Goal: Information Seeking & Learning: Learn about a topic

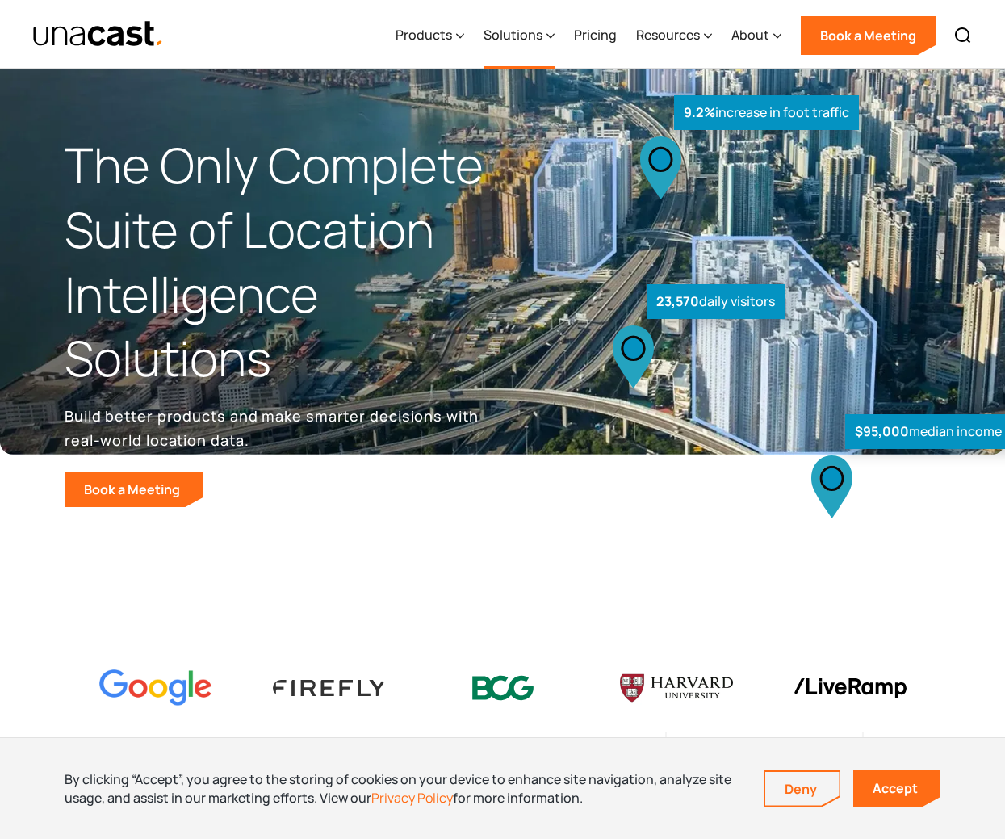
click at [513, 35] on div "Solutions" at bounding box center [513, 34] width 59 height 19
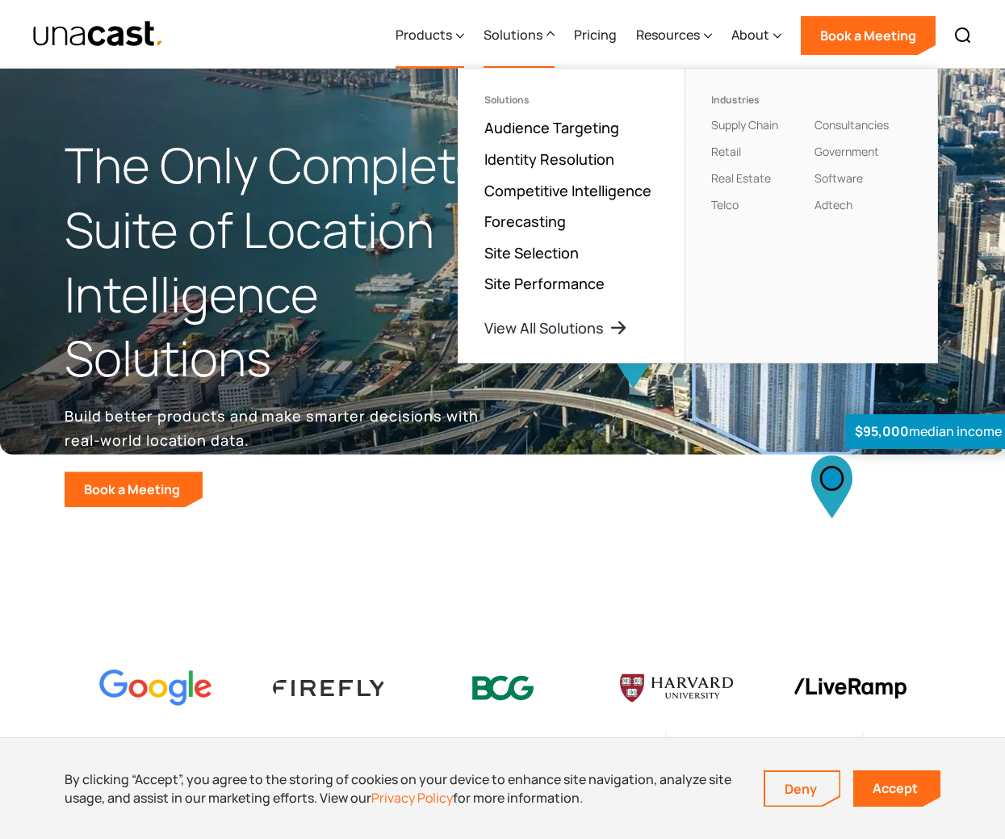
click at [416, 36] on div "Products" at bounding box center [424, 34] width 57 height 19
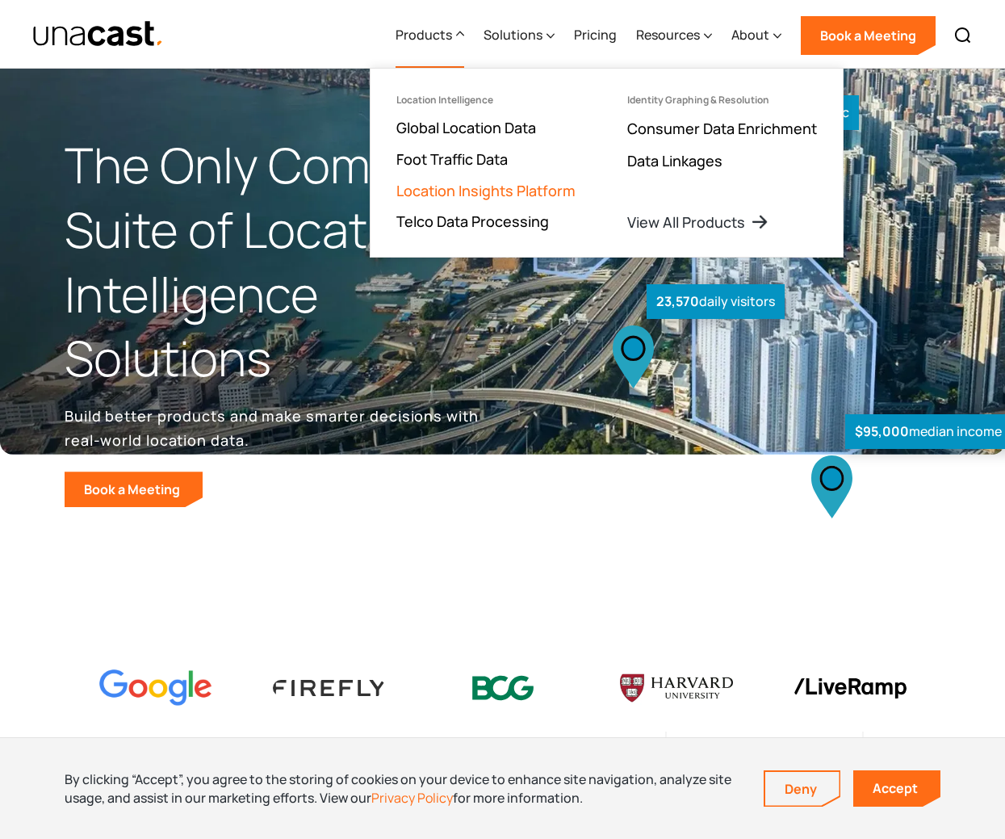
click at [430, 191] on link "Location Insights Platform" at bounding box center [485, 190] width 179 height 19
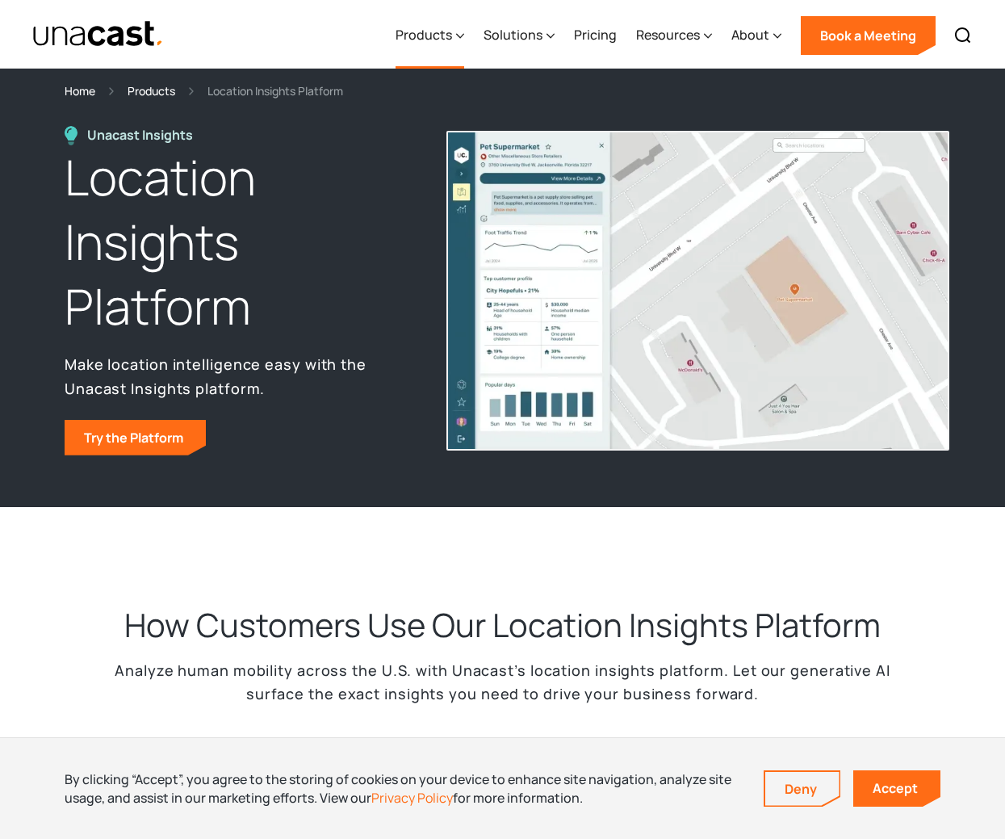
click at [442, 36] on div "Products" at bounding box center [424, 34] width 57 height 19
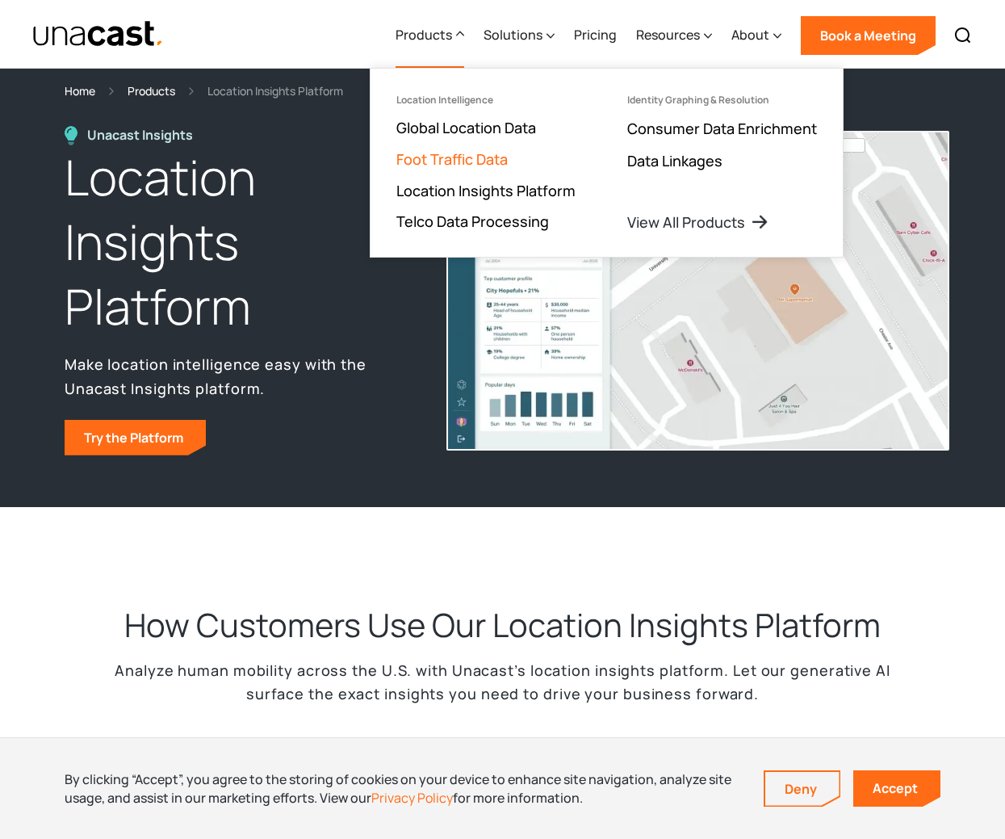
click at [446, 162] on link "Foot Traffic Data" at bounding box center [451, 158] width 111 height 19
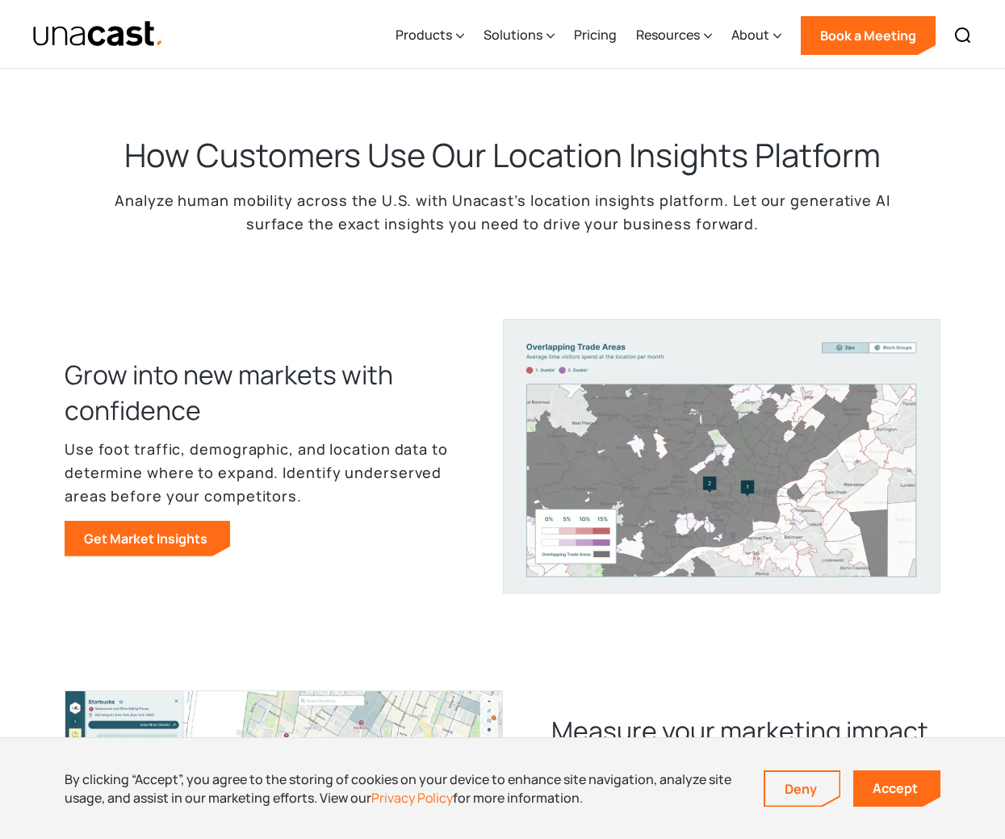
scroll to position [469, 0]
click at [145, 218] on p "Analyze human mobility across the U.S. with Unacast’s location insights platfor…" at bounding box center [502, 213] width 807 height 47
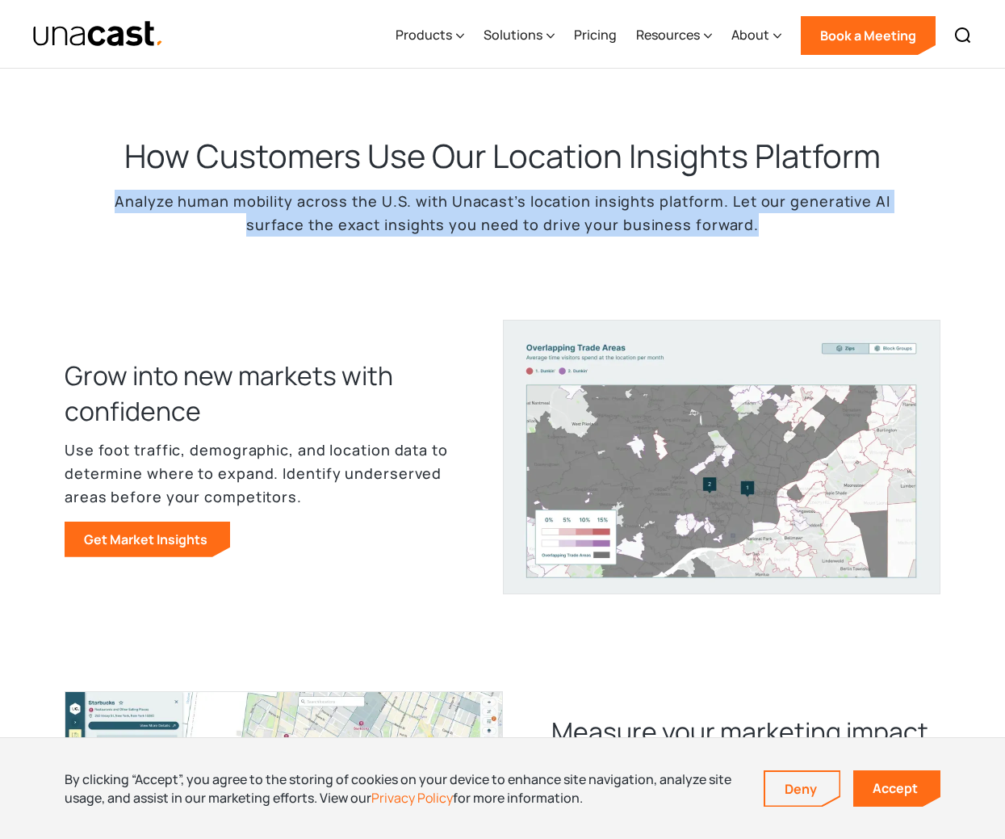
drag, startPoint x: 118, startPoint y: 198, endPoint x: 765, endPoint y: 217, distance: 647.9
click at [765, 217] on p "Analyze human mobility across the U.S. with Unacast’s location insights platfor…" at bounding box center [502, 213] width 807 height 47
copy p "Analyze human mobility across the U.S. with Unacast’s location insights platfor…"
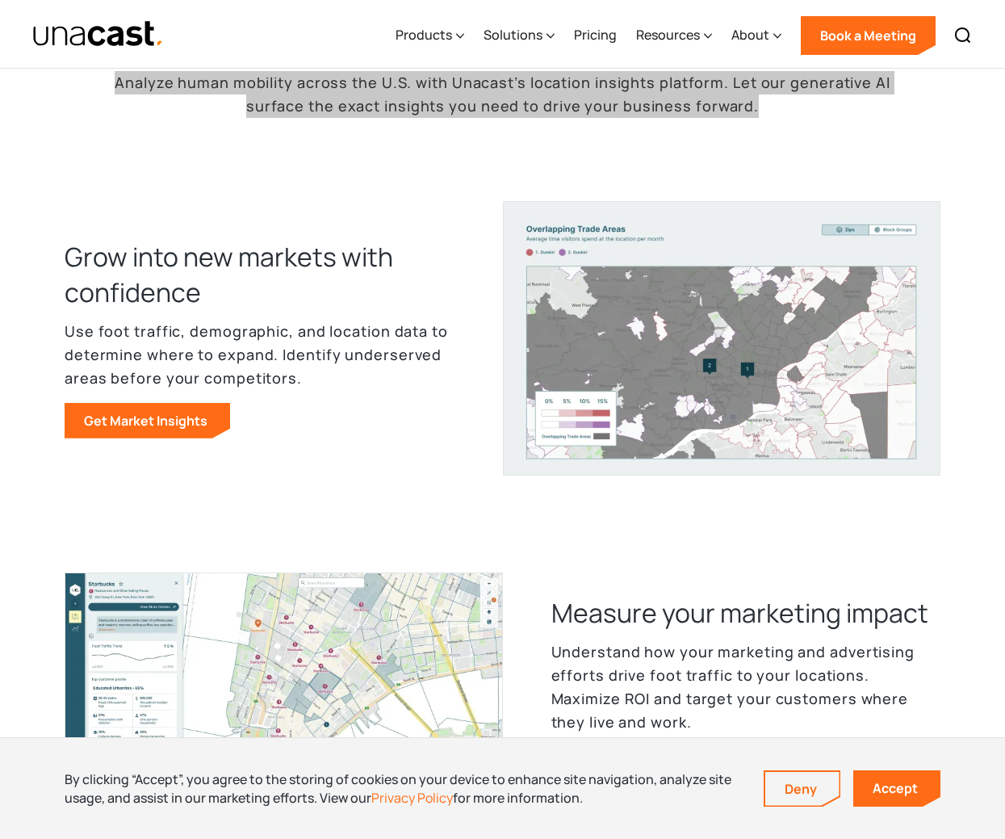
scroll to position [589, 0]
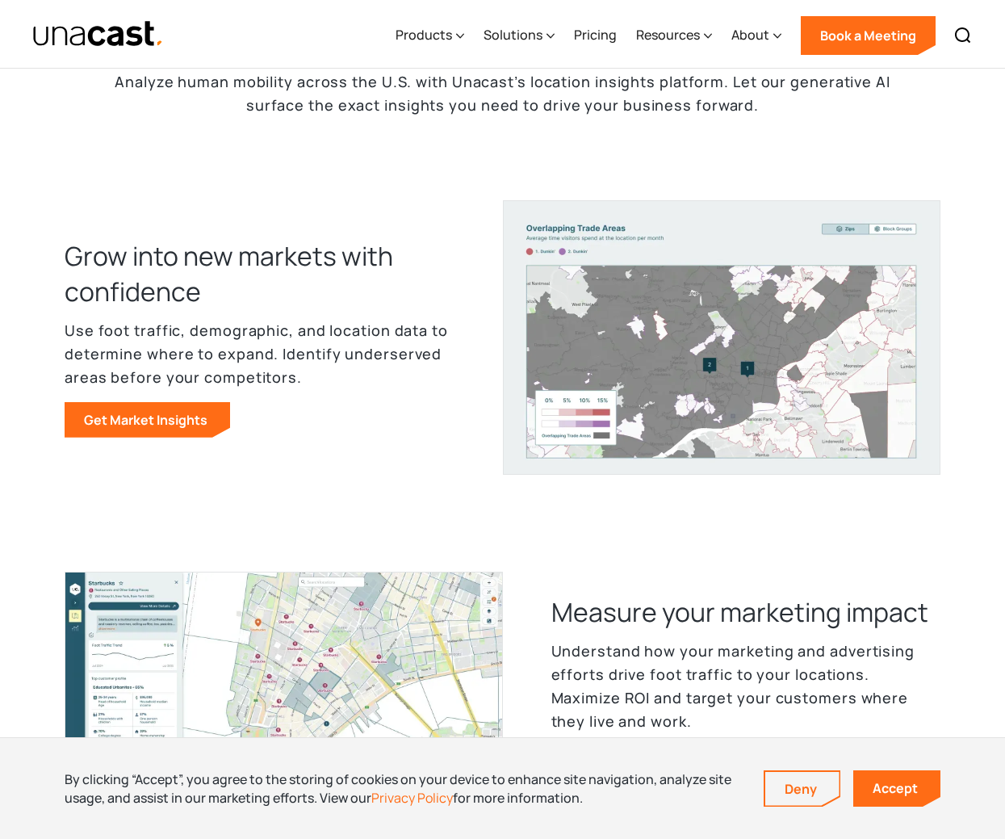
click at [348, 497] on div "How Customers Use Our Location Insights Platform Analyze human mobility across …" at bounding box center [502, 602] width 1005 height 1369
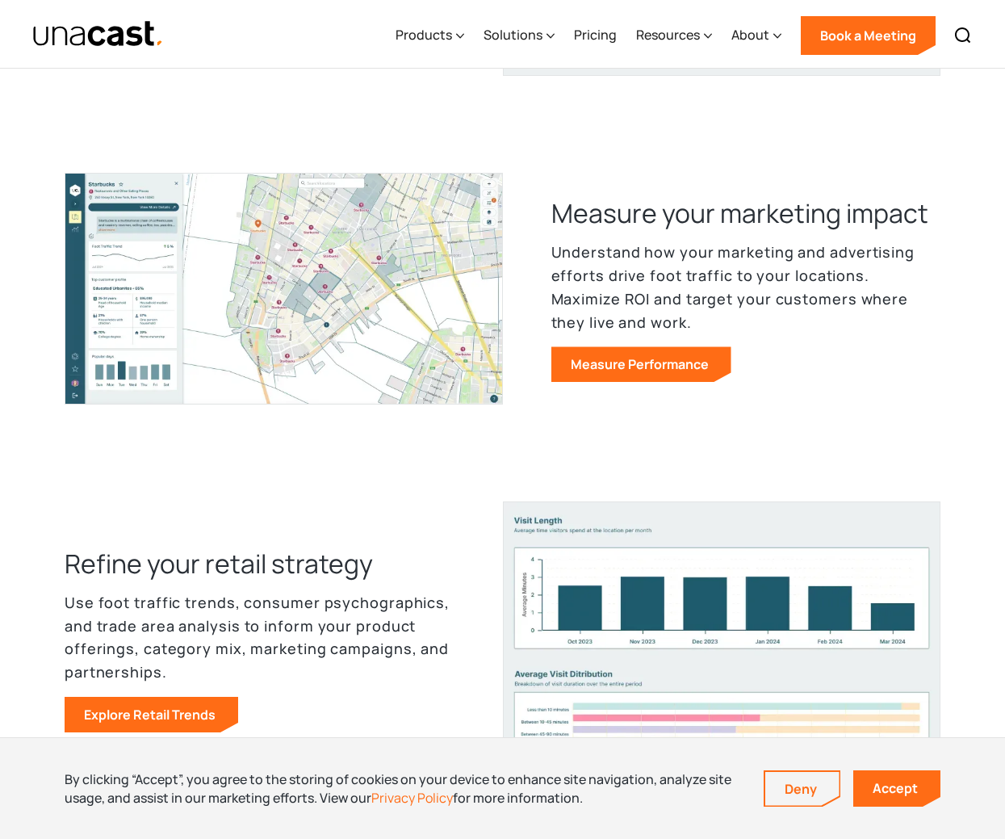
scroll to position [1000, 0]
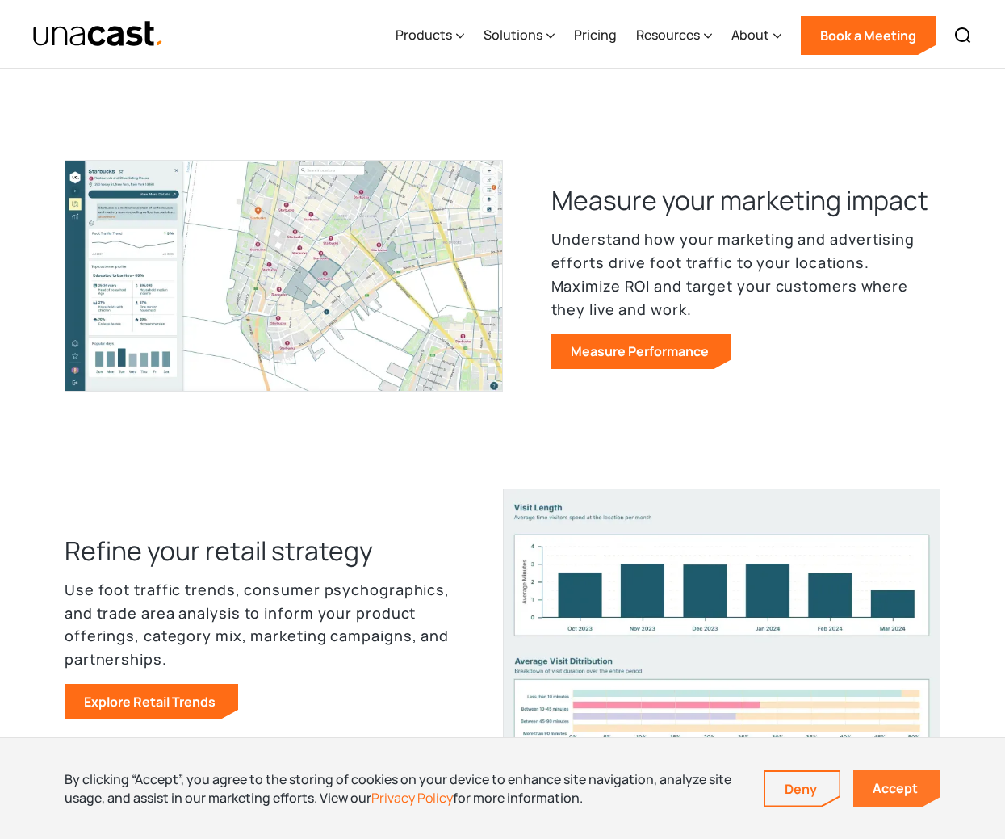
click at [880, 786] on link "Accept" at bounding box center [896, 788] width 87 height 36
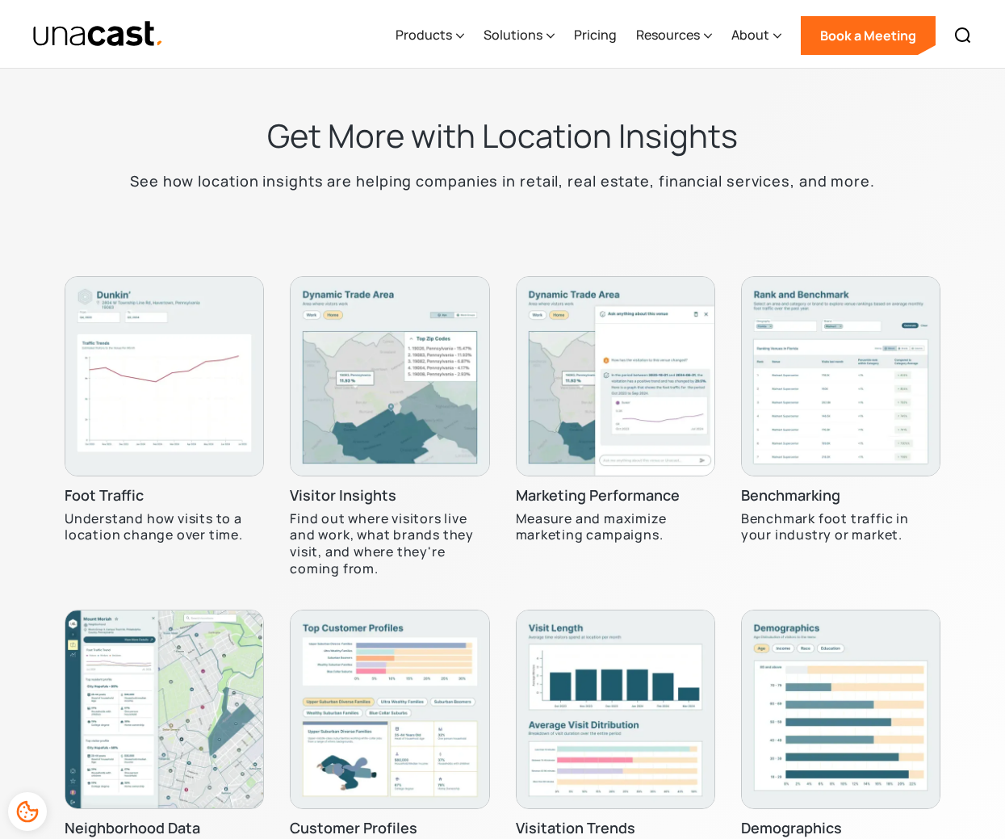
scroll to position [4267, 0]
click at [262, 140] on div "Get More with Location Insights See how location insights are helping companies…" at bounding box center [502, 163] width 807 height 98
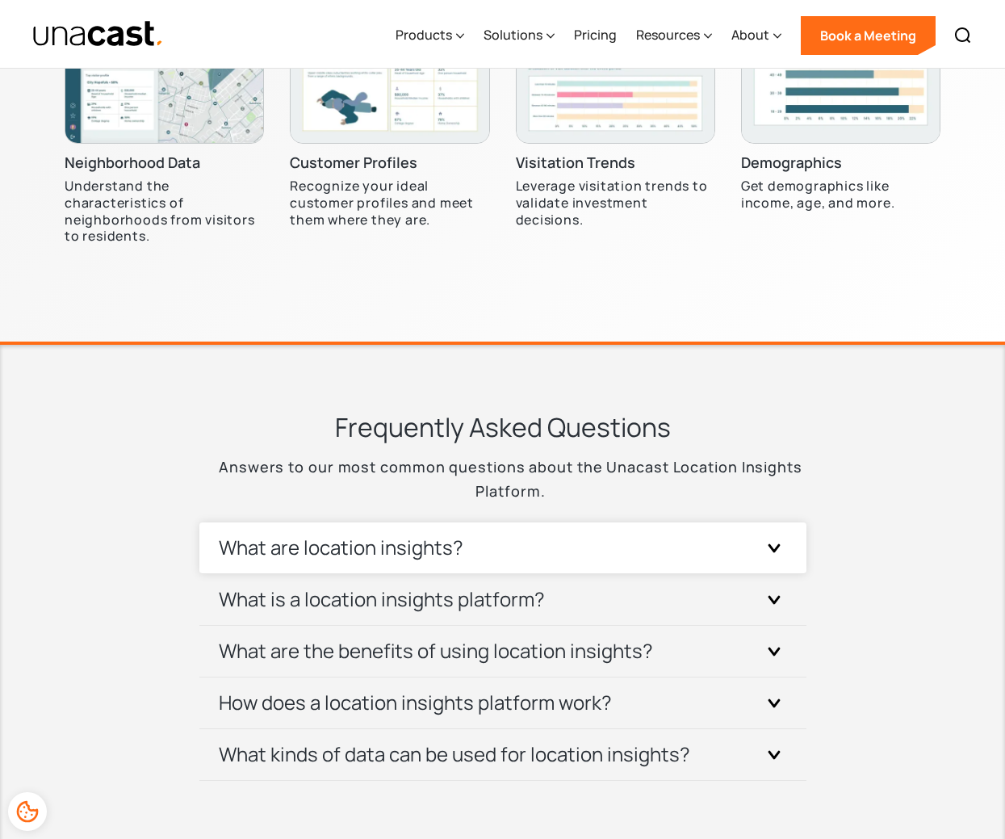
scroll to position [4932, 0]
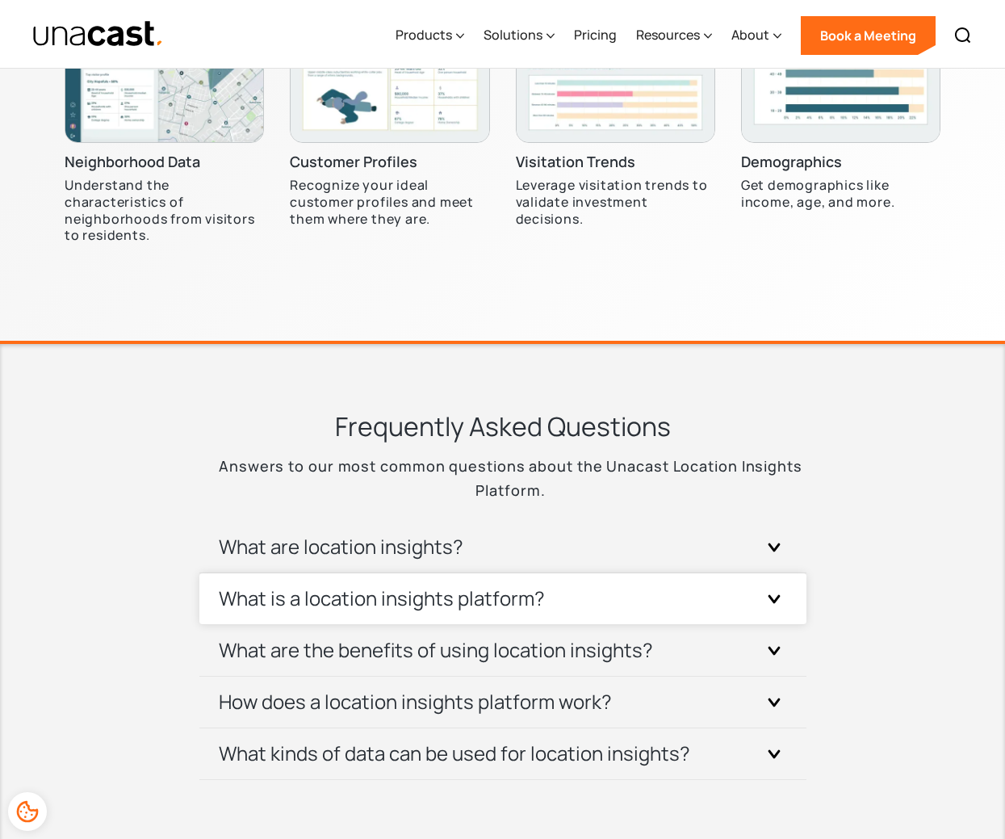
click at [556, 589] on div "What is a location insights platform?" at bounding box center [503, 598] width 568 height 51
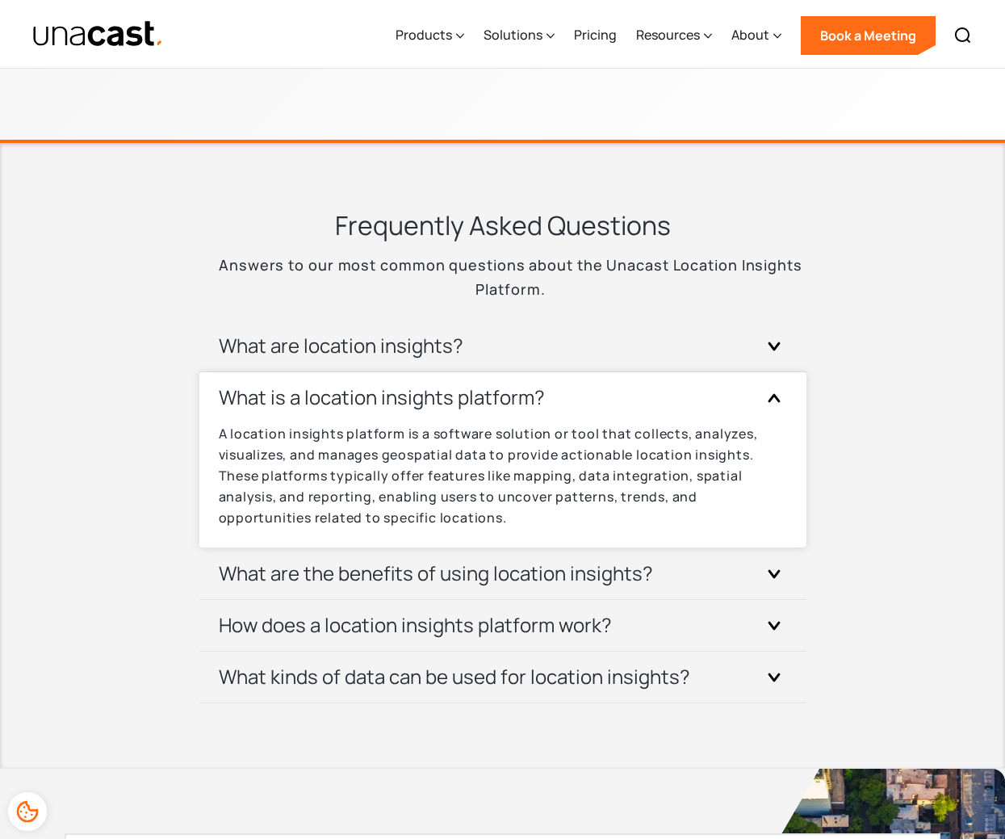
scroll to position [5134, 0]
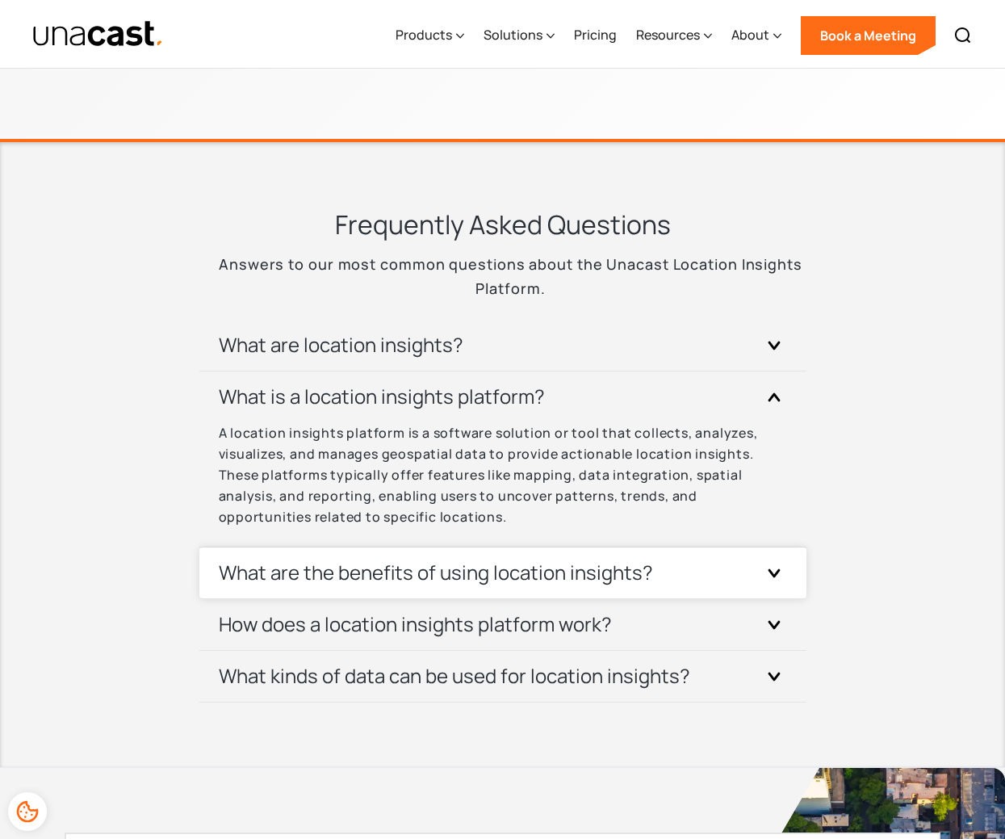
click at [349, 576] on h3 "What are the benefits of using location insights?" at bounding box center [436, 573] width 434 height 26
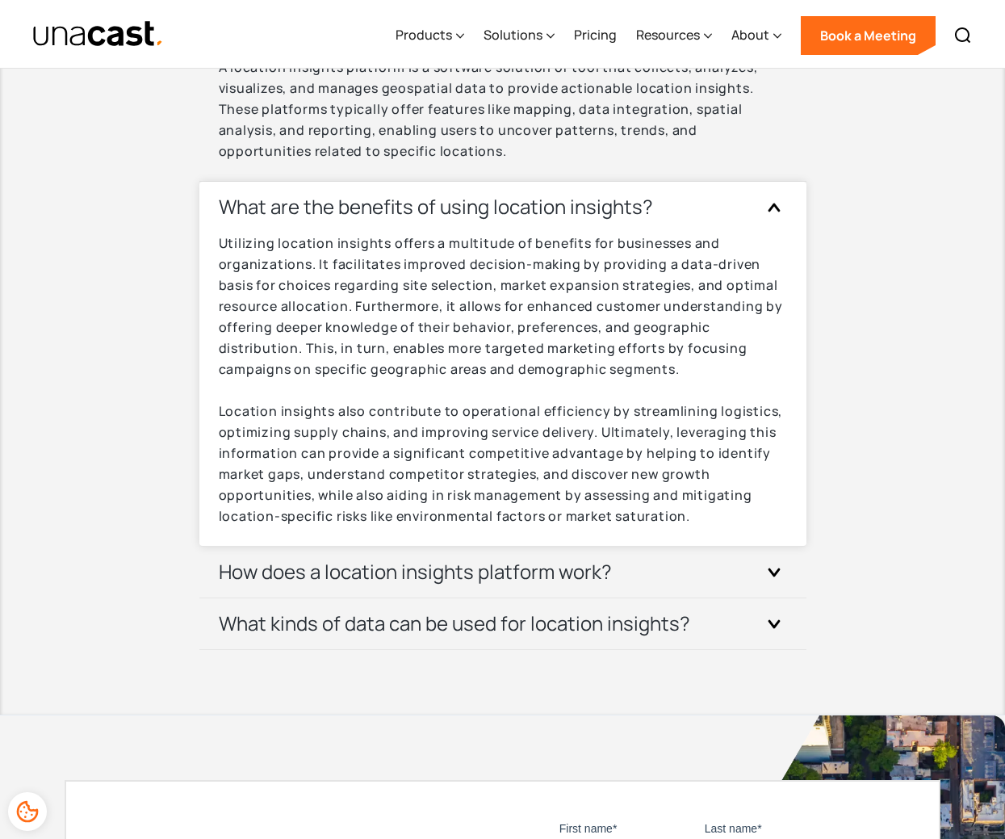
scroll to position [5500, 0]
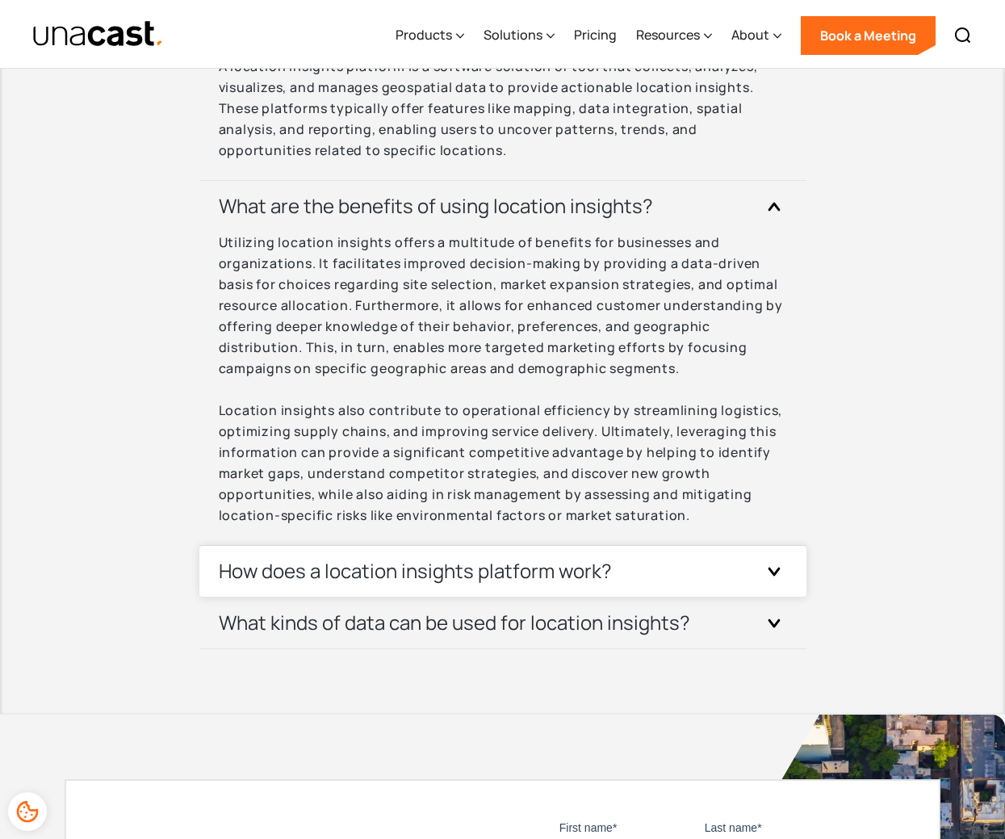
click at [332, 586] on div "How does a location insights platform work?" at bounding box center [503, 571] width 568 height 51
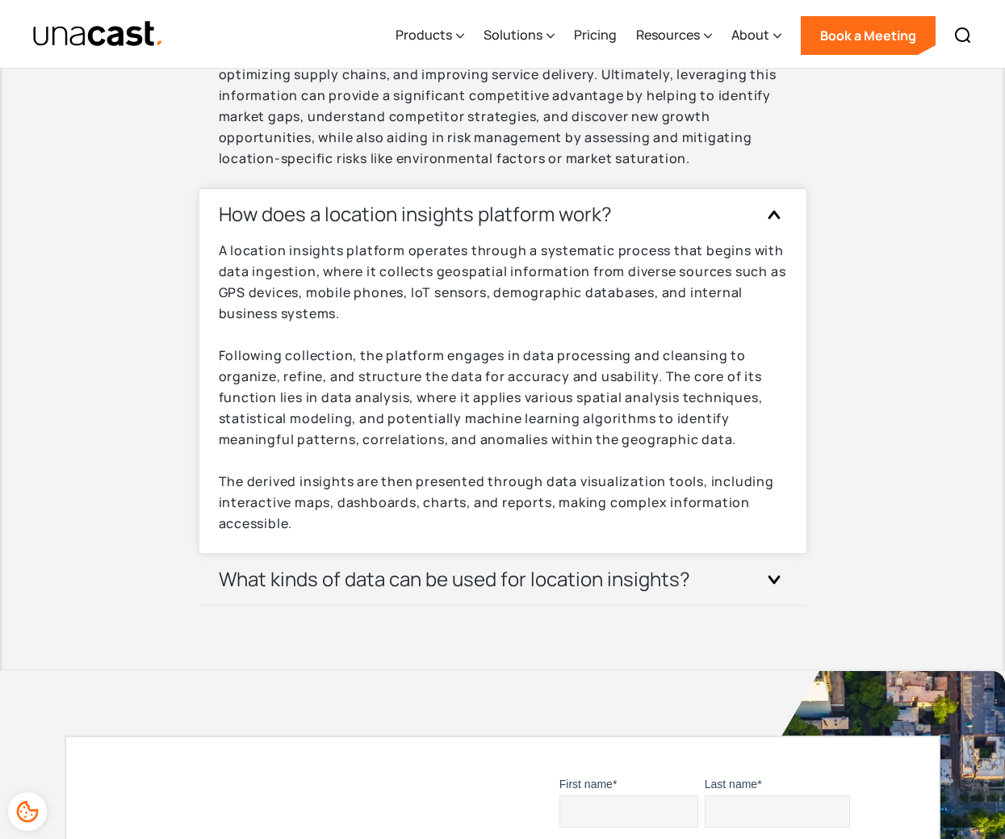
scroll to position [5858, 0]
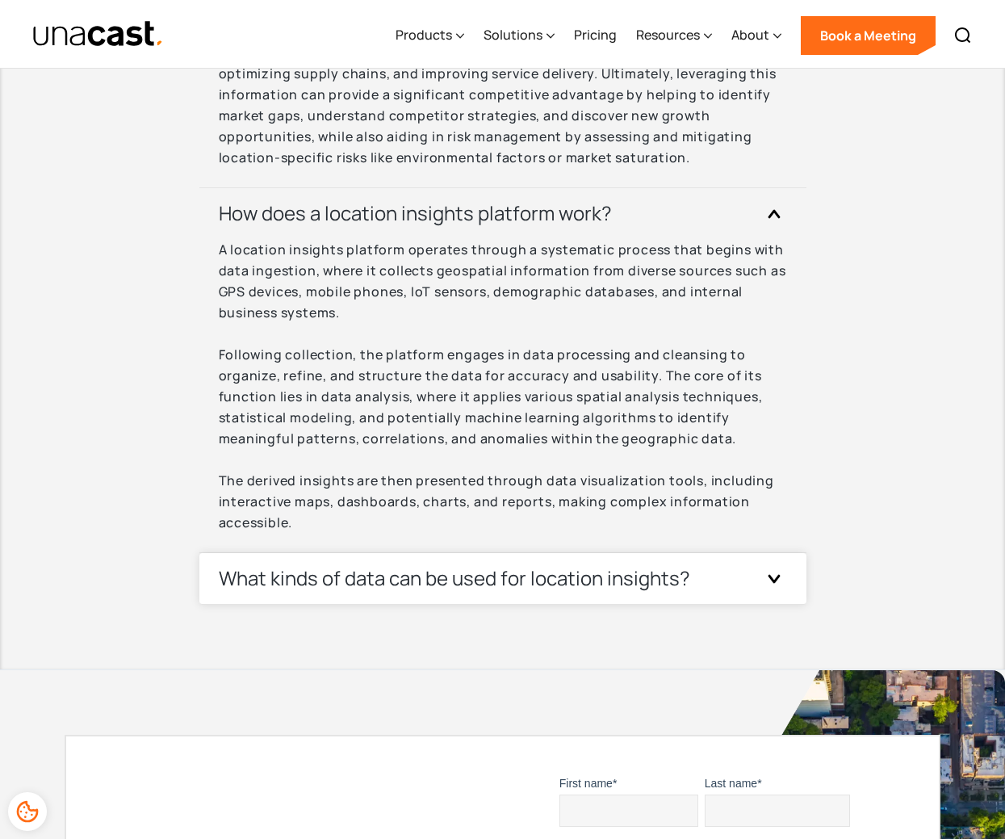
click at [409, 583] on h3 "What kinds of data can be used for location insights?" at bounding box center [455, 578] width 472 height 26
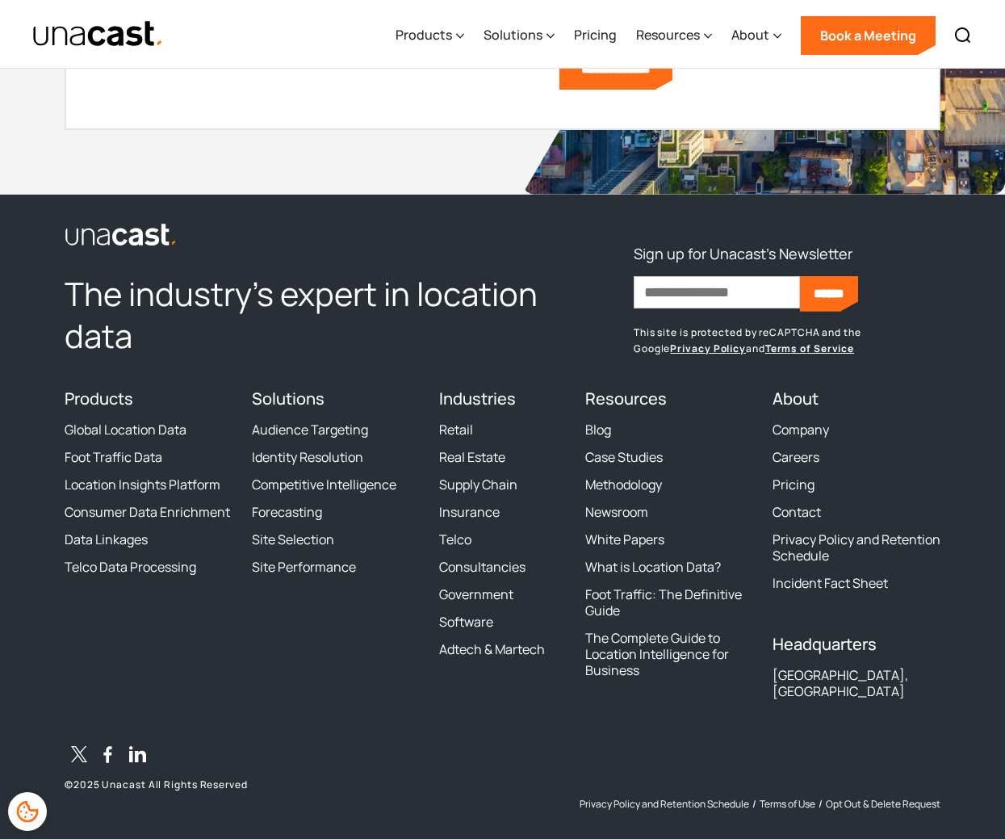
scroll to position [7082, 0]
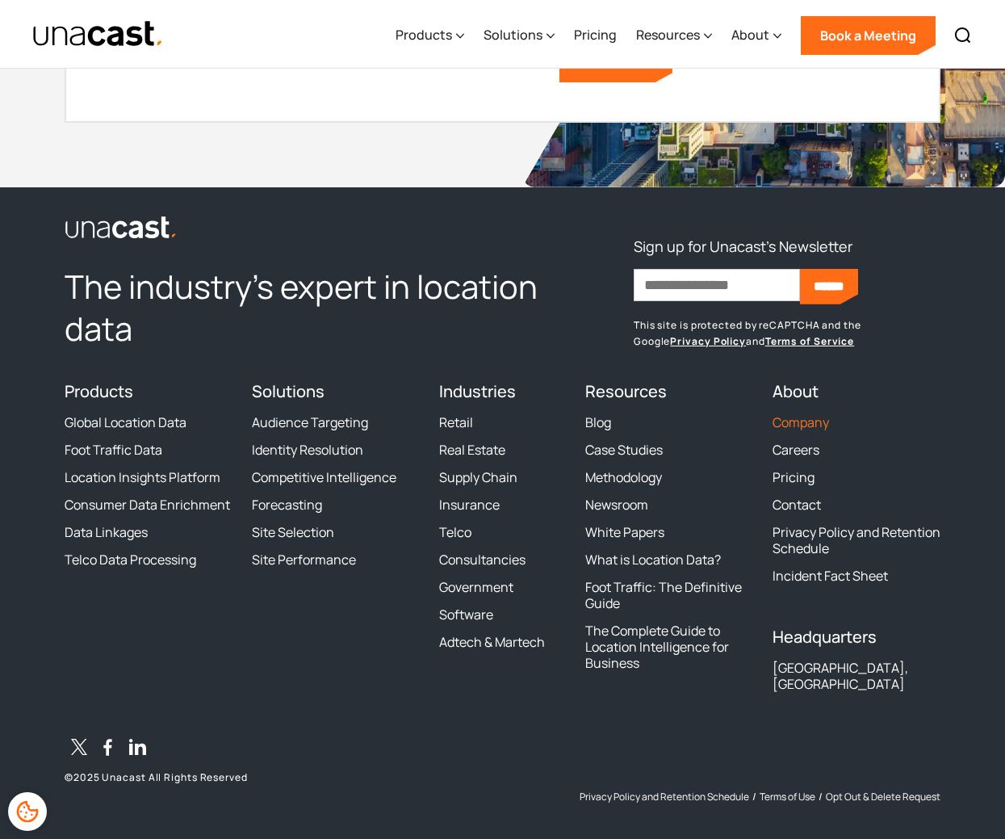
click at [809, 425] on link "Company" at bounding box center [801, 422] width 57 height 16
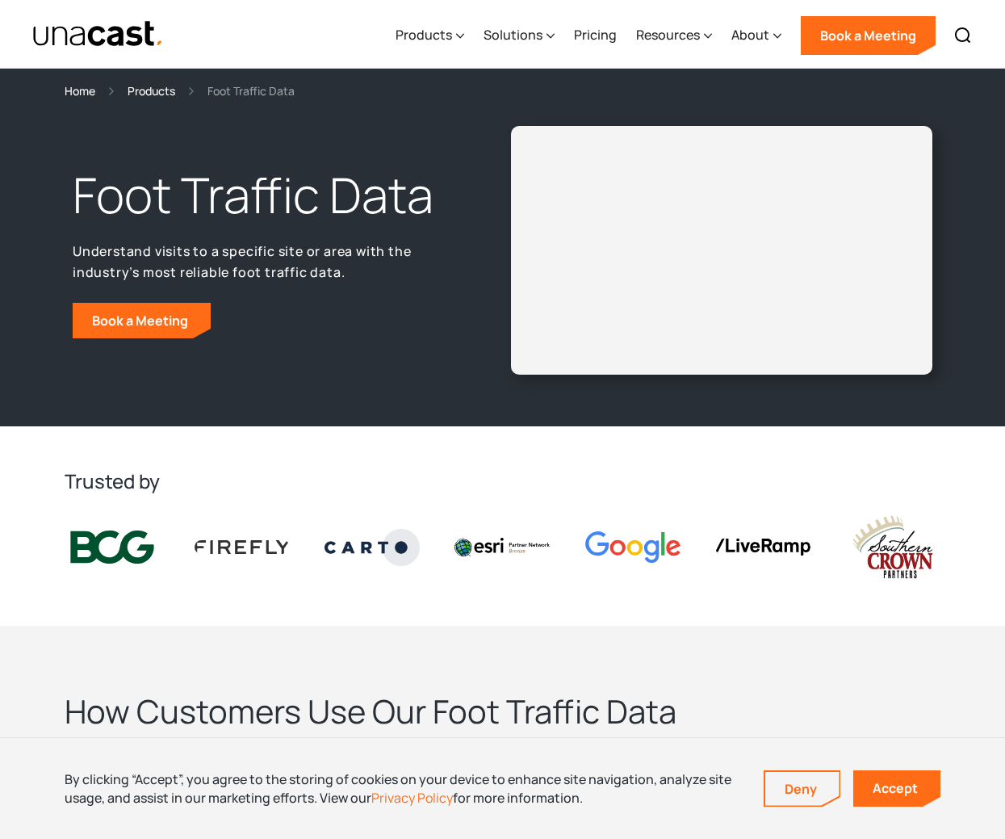
click at [270, 354] on div "Foot Traffic Data Understand visits to a specific site or area with the industr…" at bounding box center [503, 250] width 876 height 249
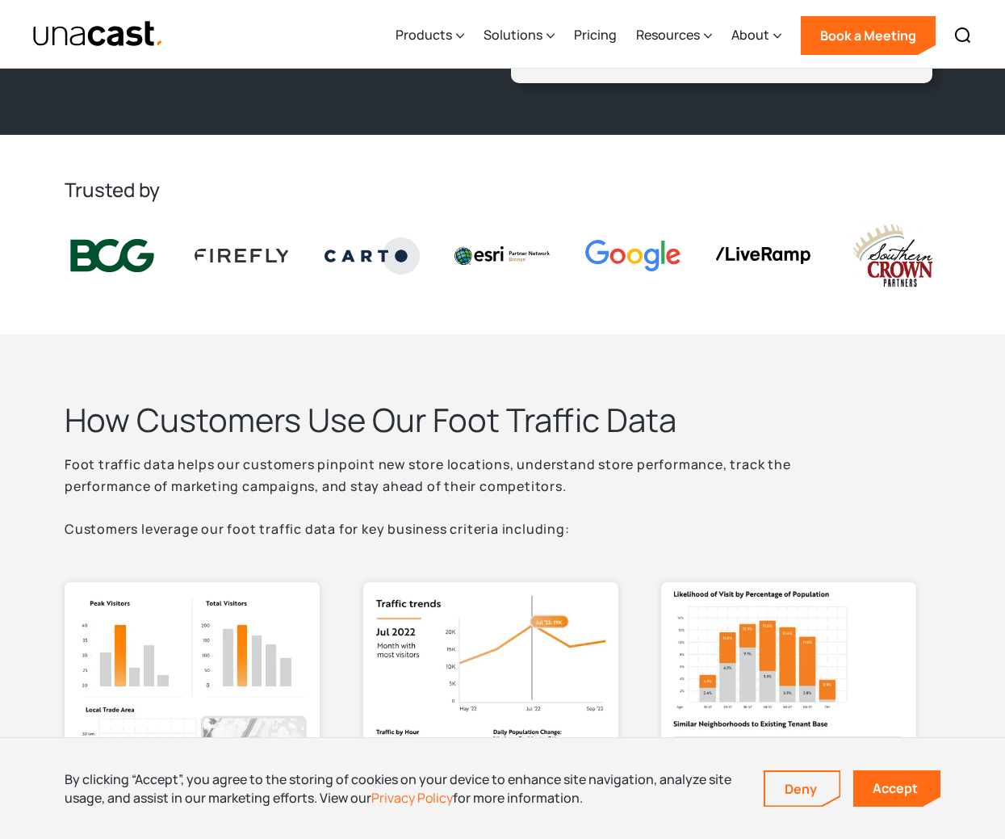
scroll to position [292, 0]
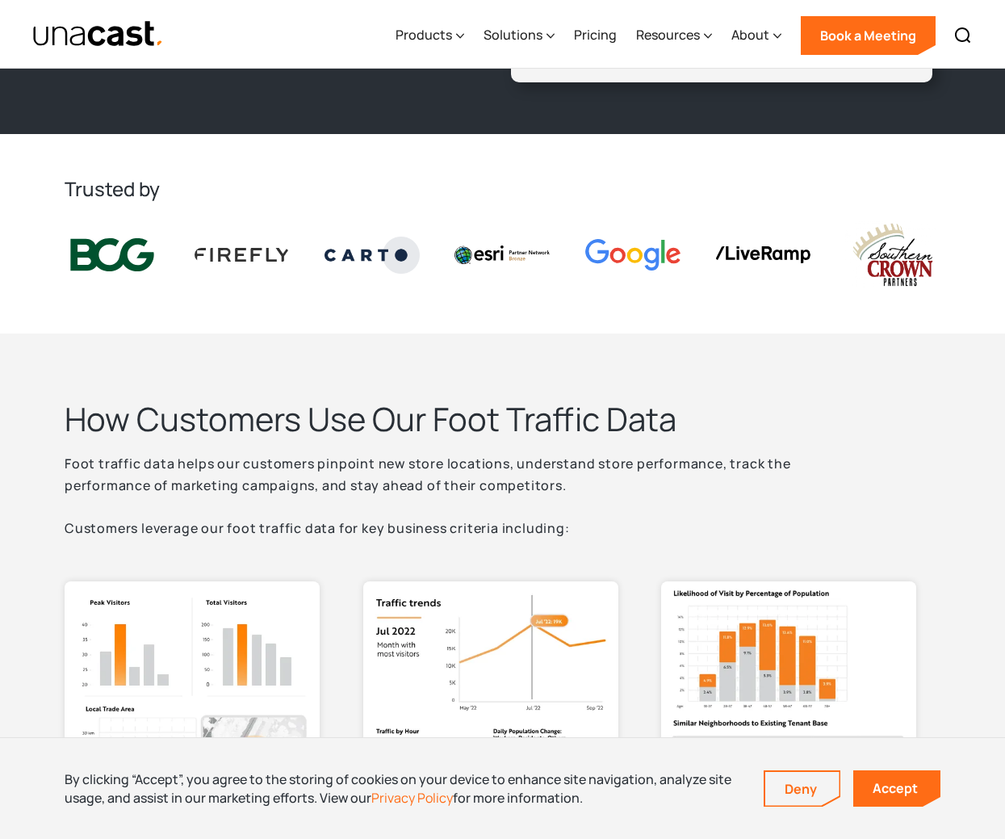
click at [331, 325] on section "Trusted by" at bounding box center [502, 233] width 1005 height 199
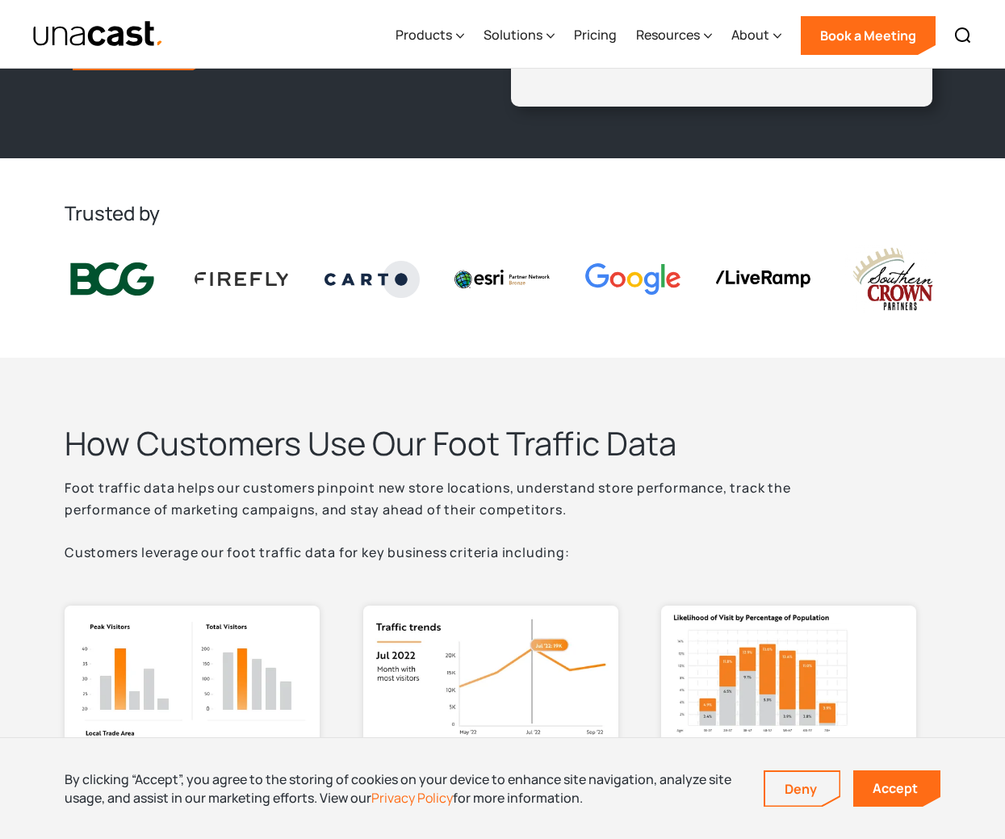
scroll to position [276, 0]
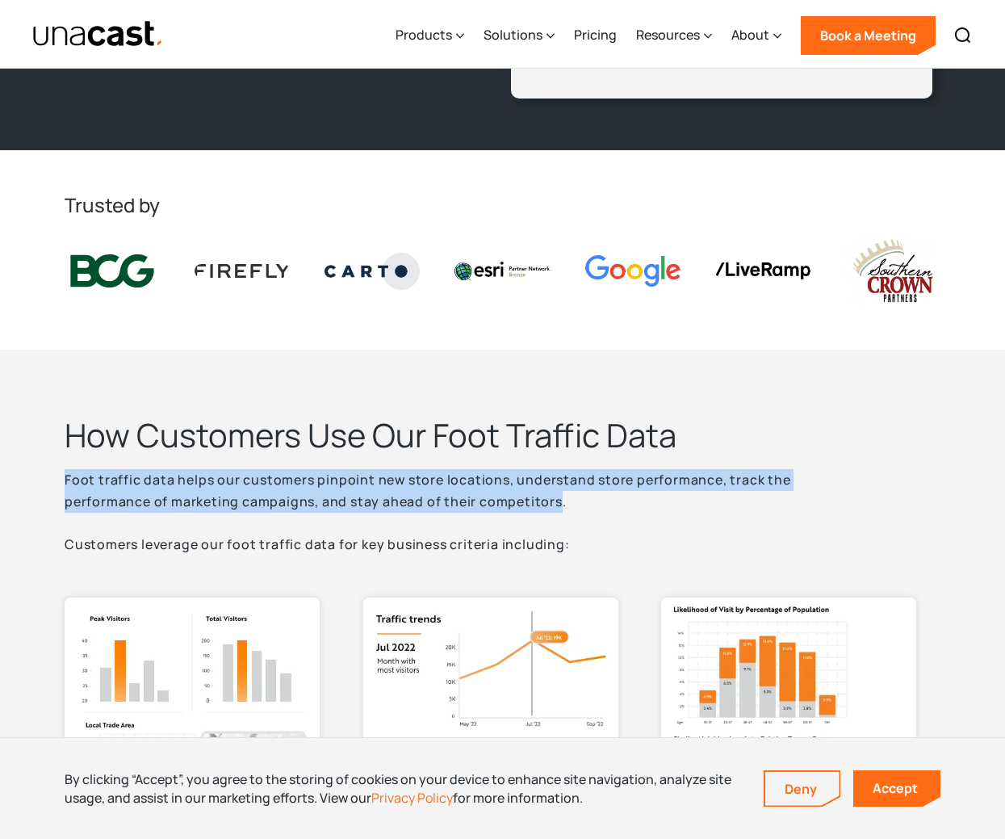
drag, startPoint x: 67, startPoint y: 480, endPoint x: 559, endPoint y: 504, distance: 492.3
click at [559, 504] on p "Foot traffic data helps our customers pinpoint new store locations, understand …" at bounding box center [468, 512] width 807 height 86
copy p "Foot traffic data helps our customers pinpoint new store locations, understand …"
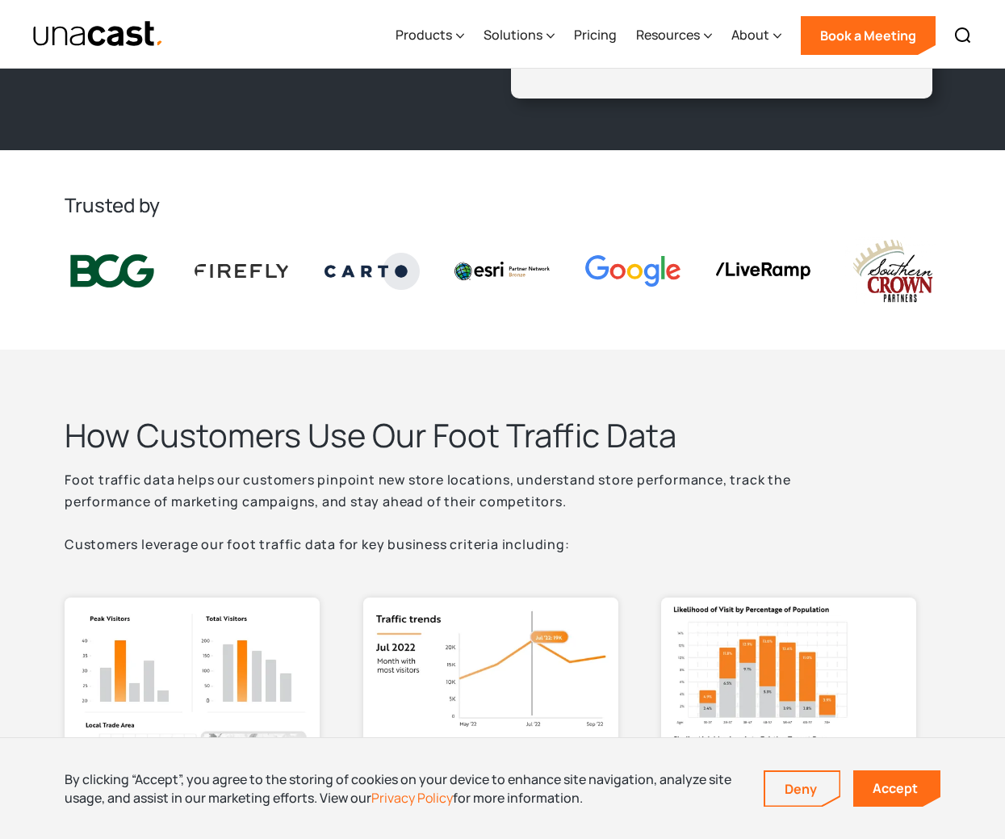
click at [624, 560] on div "How Customers Use Our Foot Traffic Data Foot traffic data helps our customers p…" at bounding box center [503, 494] width 876 height 161
click at [892, 790] on link "Accept" at bounding box center [896, 788] width 87 height 36
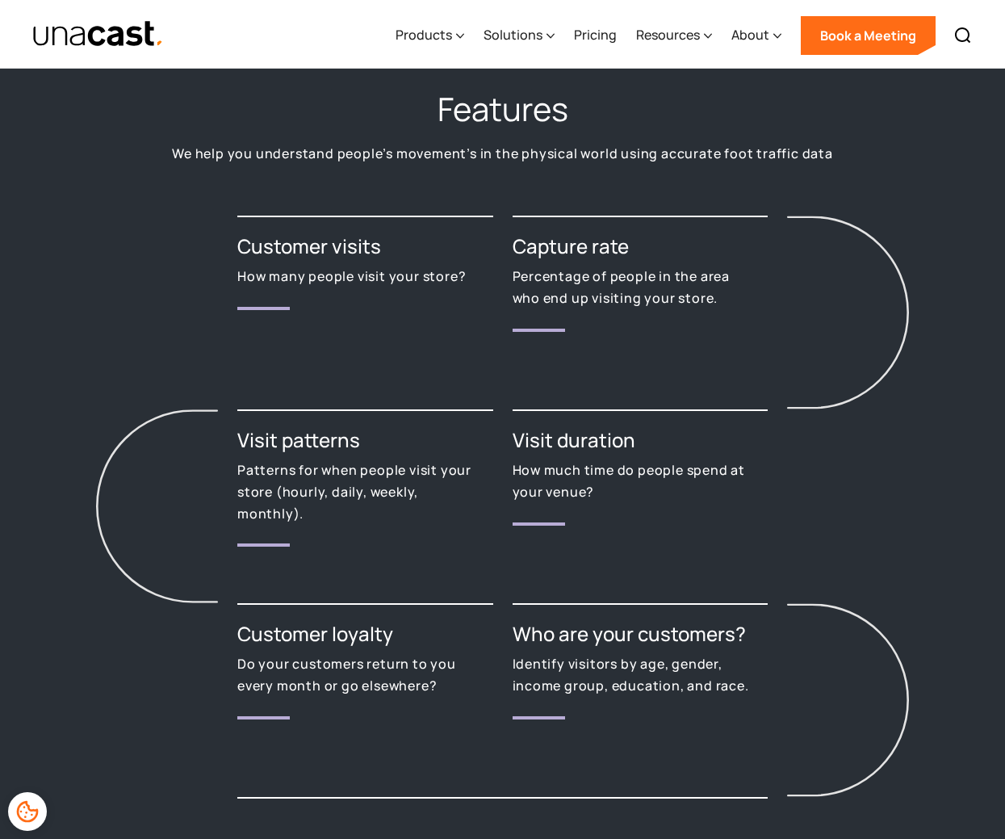
scroll to position [1797, 0]
click at [498, 267] on div "Customer visits How many people visit your store? Capture rate Percentage of pe…" at bounding box center [503, 569] width 876 height 709
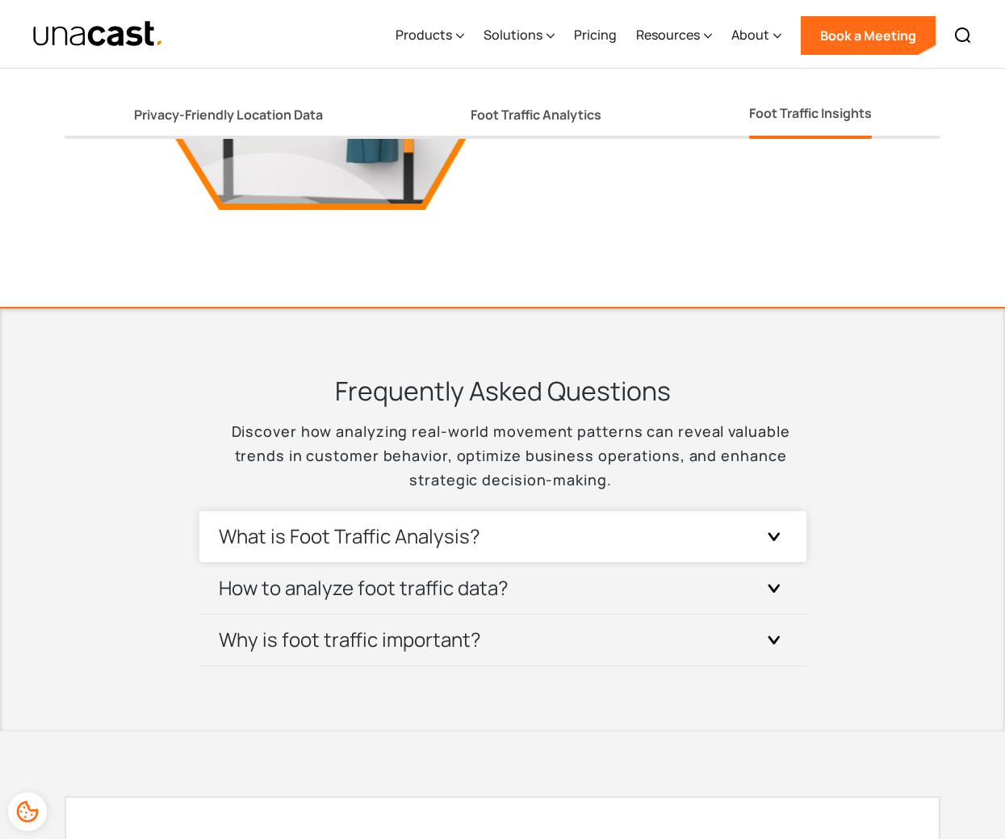
scroll to position [3219, 0]
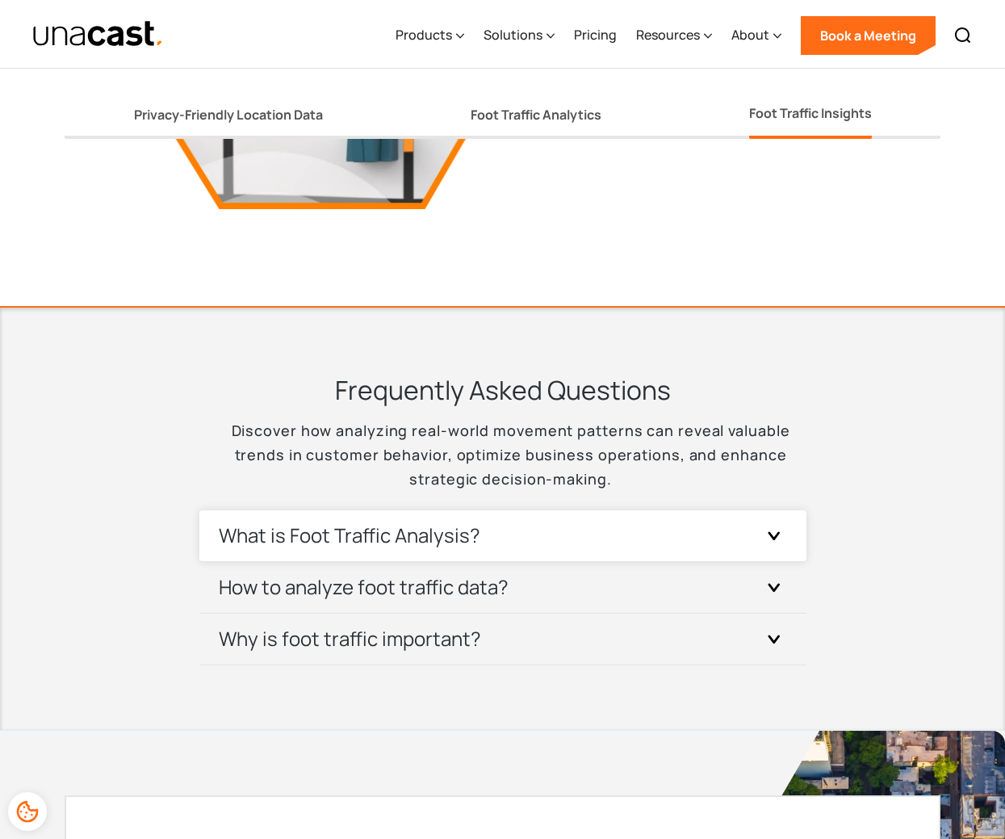
click at [447, 547] on h3 "What is Foot Traffic Analysis?" at bounding box center [350, 535] width 262 height 26
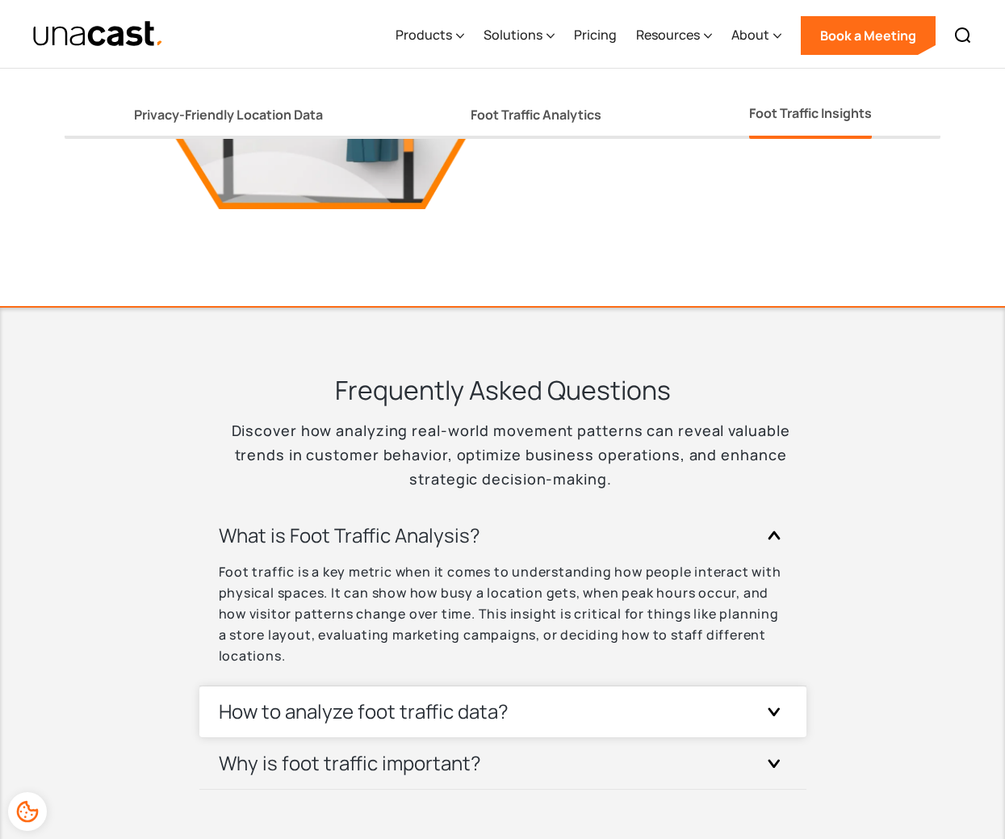
click at [355, 720] on h3 "How to analyze foot traffic data?" at bounding box center [364, 711] width 290 height 26
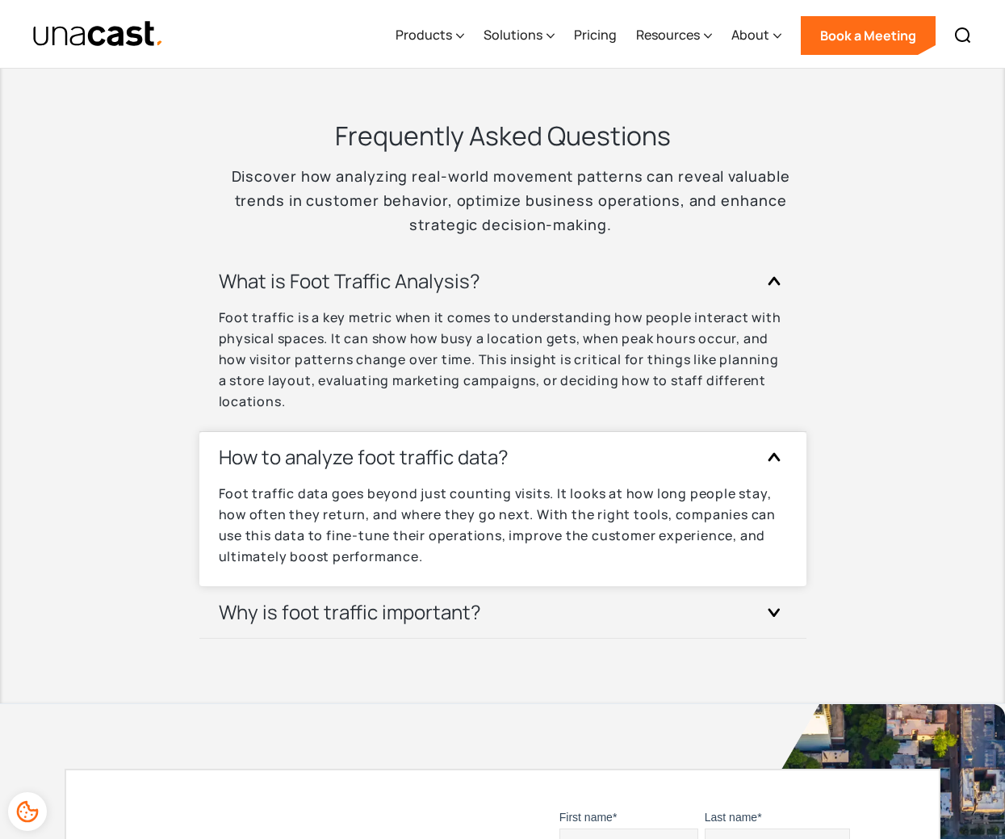
scroll to position [3474, 0]
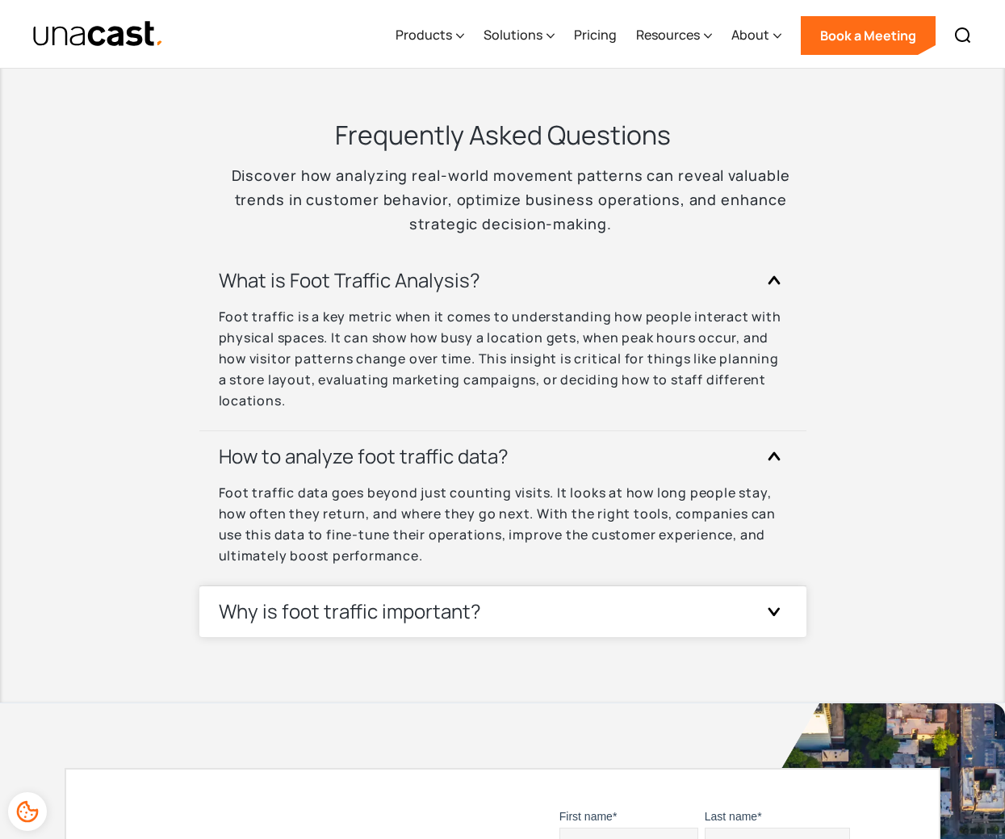
click at [351, 618] on h3 "Why is foot traffic important?" at bounding box center [350, 611] width 262 height 26
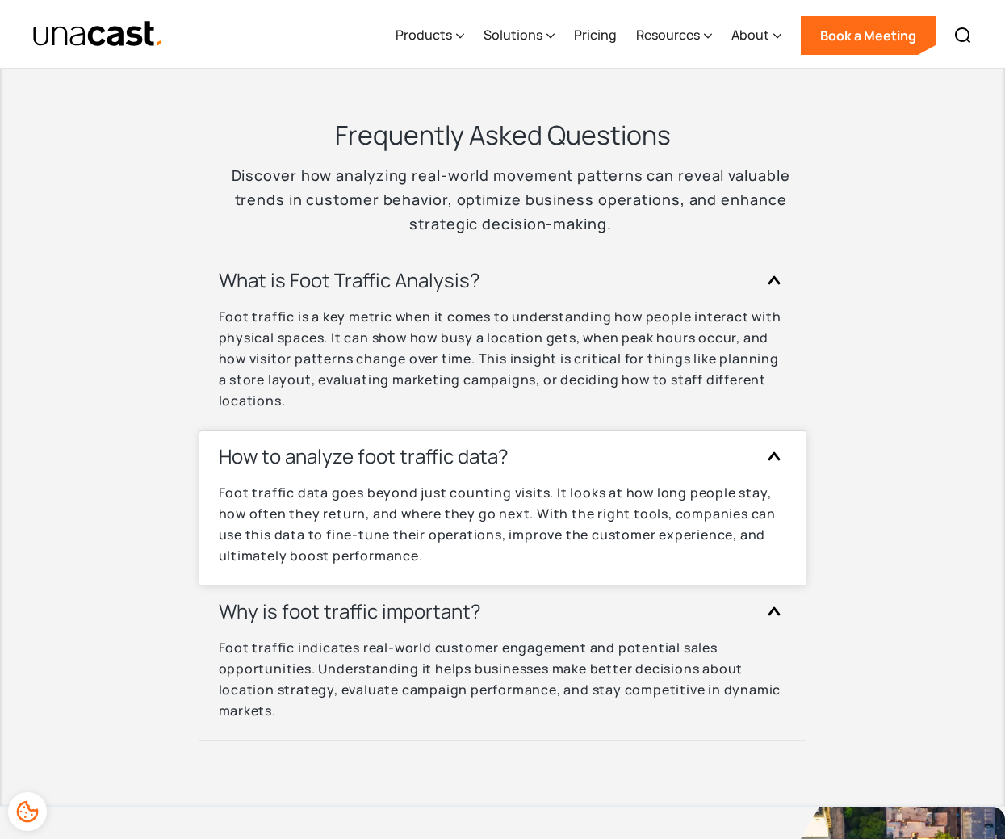
click at [392, 532] on p "Foot traffic data goes beyond just counting visits. It looks at how long people…" at bounding box center [503, 524] width 568 height 84
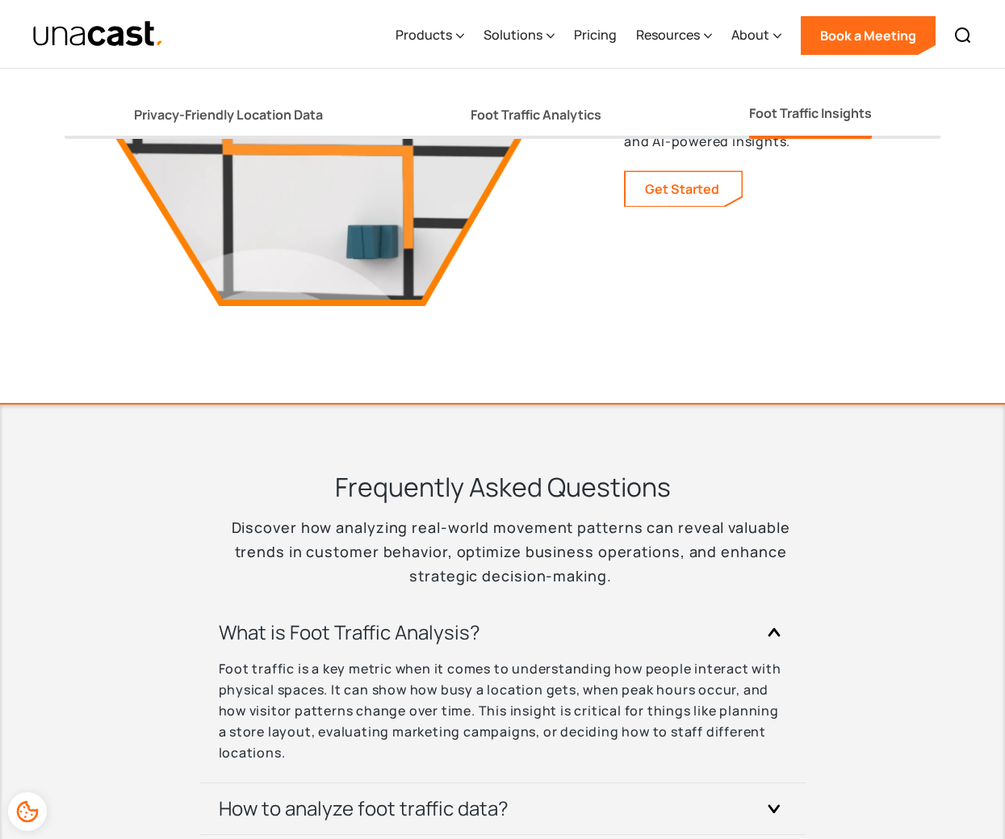
scroll to position [3102, 0]
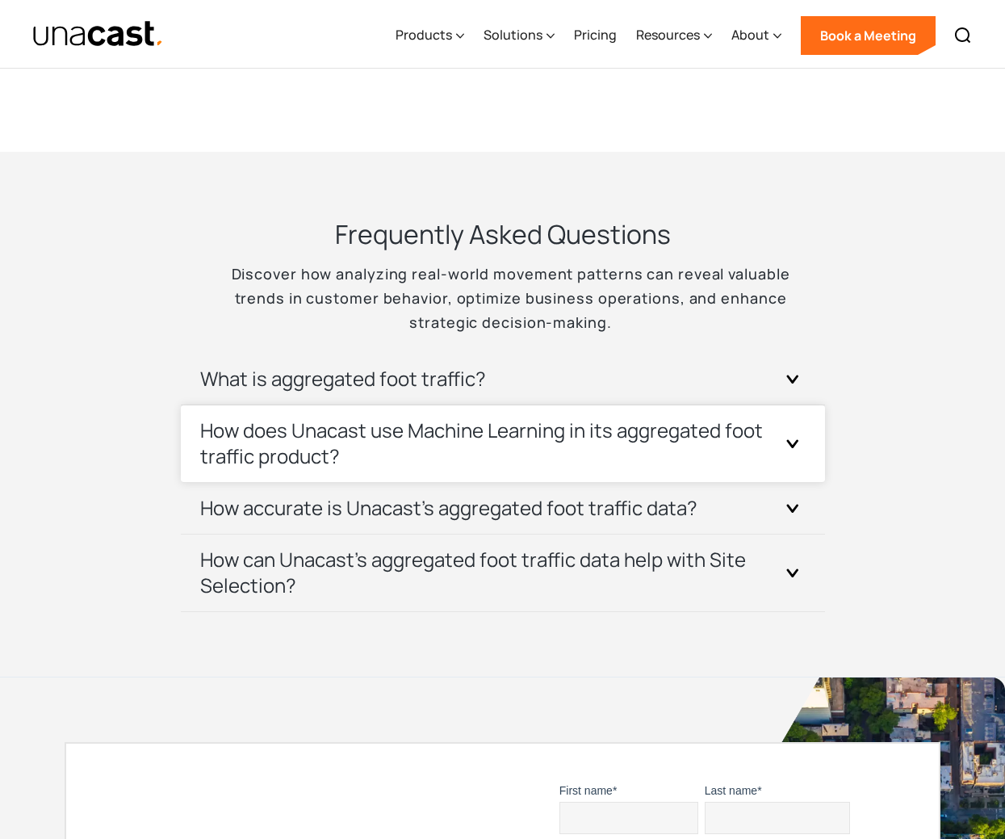
scroll to position [3156, 0]
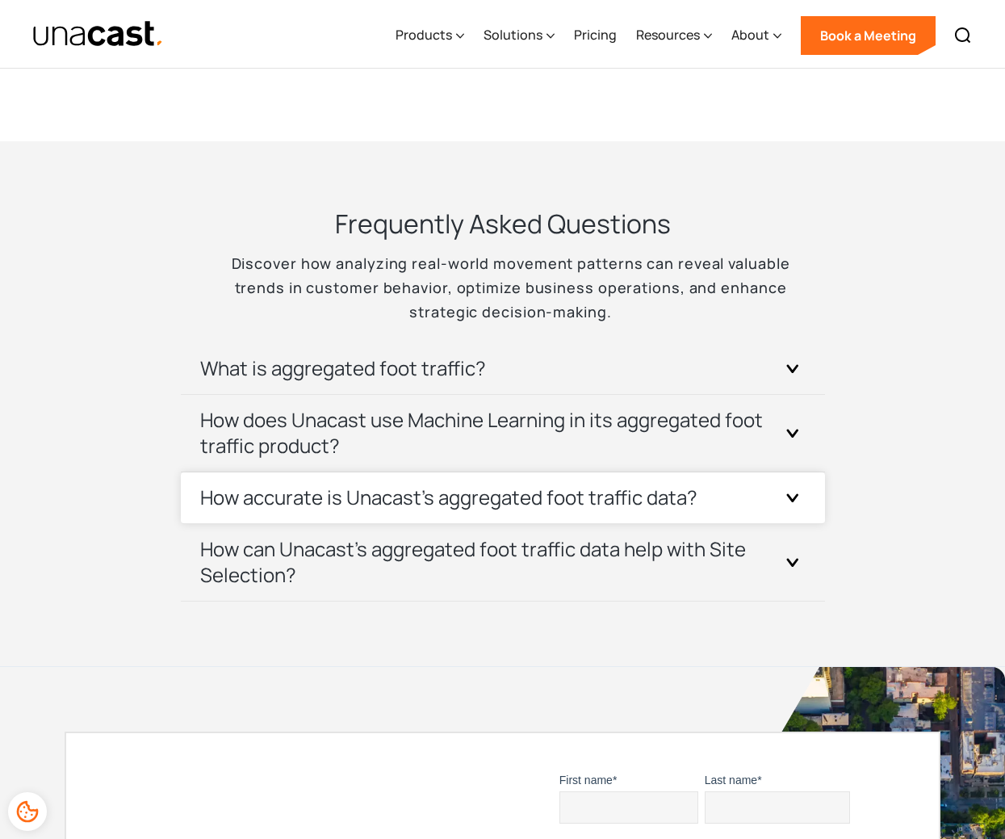
click at [609, 505] on h3 "How accurate is Unacast's aggregated foot traffic data?" at bounding box center [448, 497] width 497 height 26
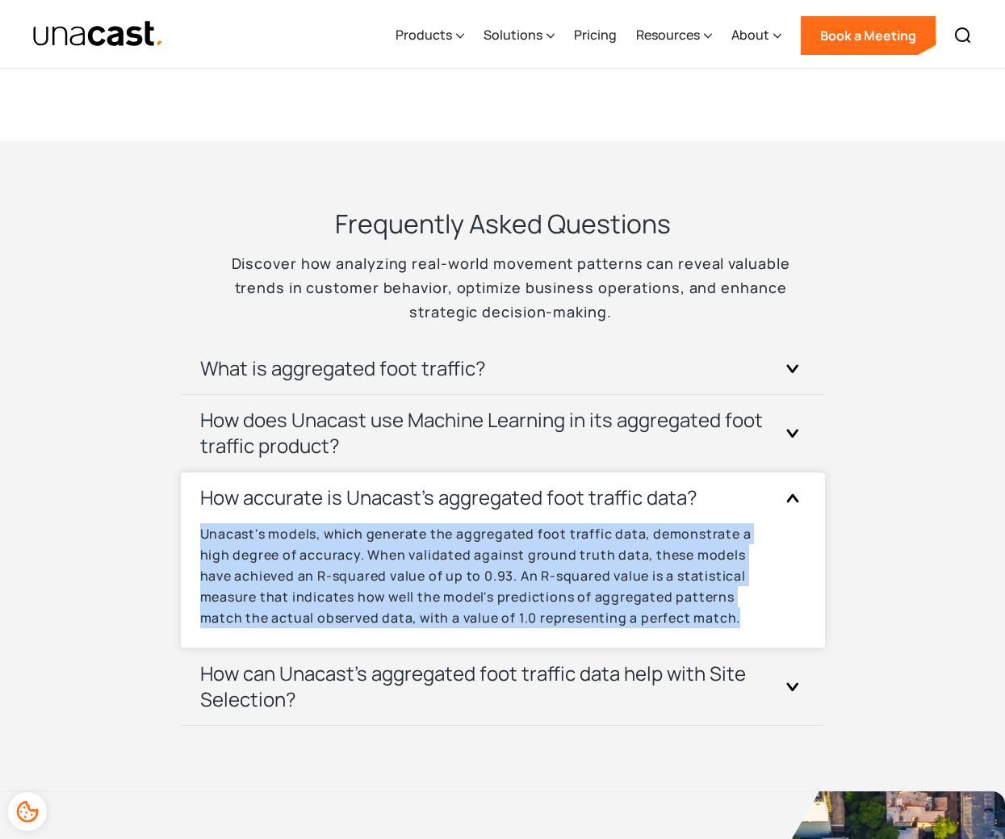
drag, startPoint x: 193, startPoint y: 530, endPoint x: 739, endPoint y: 633, distance: 555.4
click at [739, 633] on div "How accurate is Unacast's aggregated foot traffic data? Unacast's models, which…" at bounding box center [503, 560] width 644 height 176
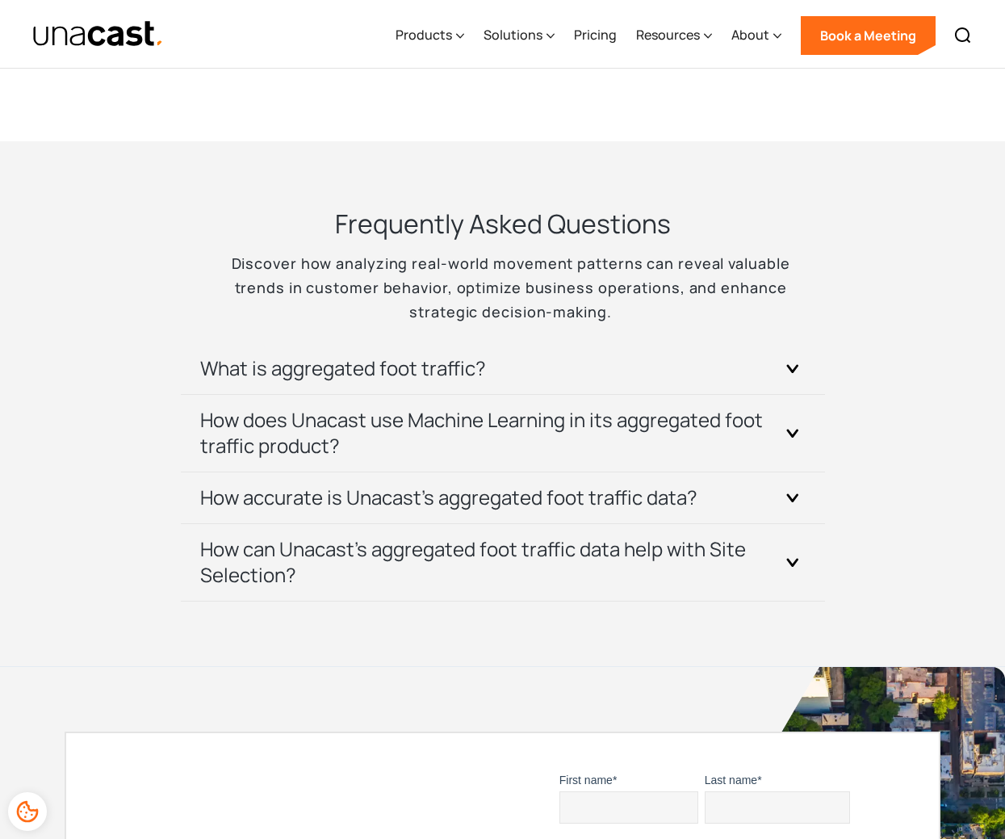
copy p "Unacast's models, which generate the aggregated foot traffic data, demonstrate …"
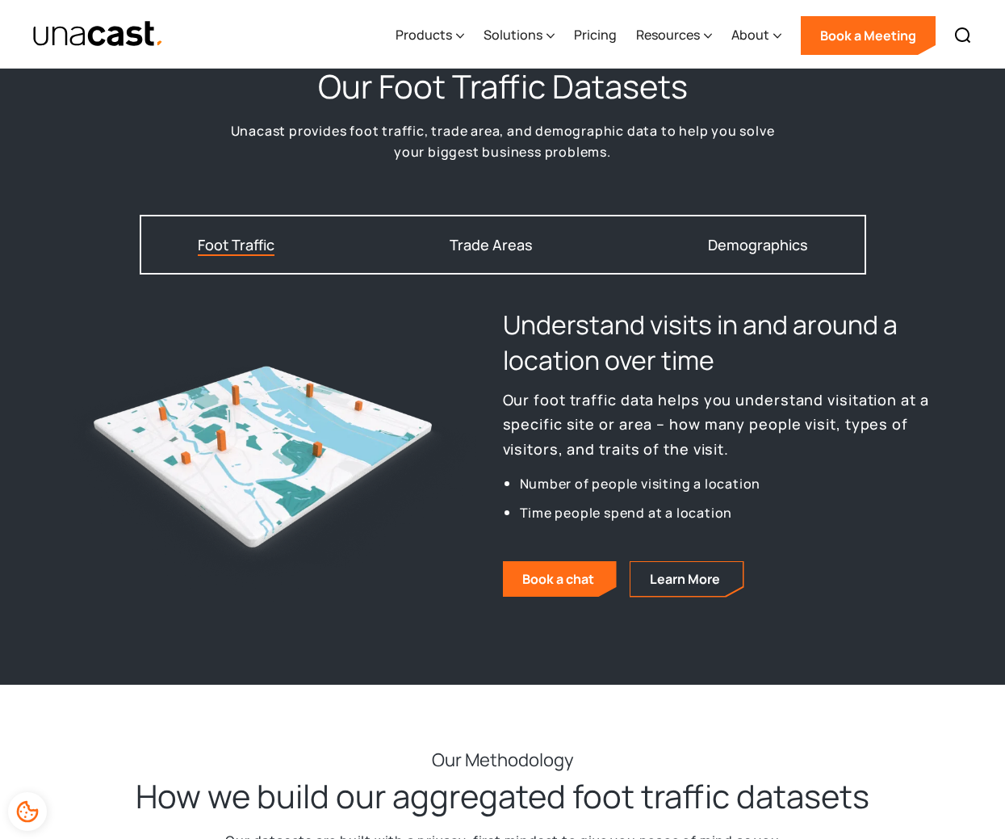
click at [338, 210] on div "Our Foot Traffic Datasets Unacast provides foot traffic, trade area, and demogr…" at bounding box center [502, 357] width 1005 height 656
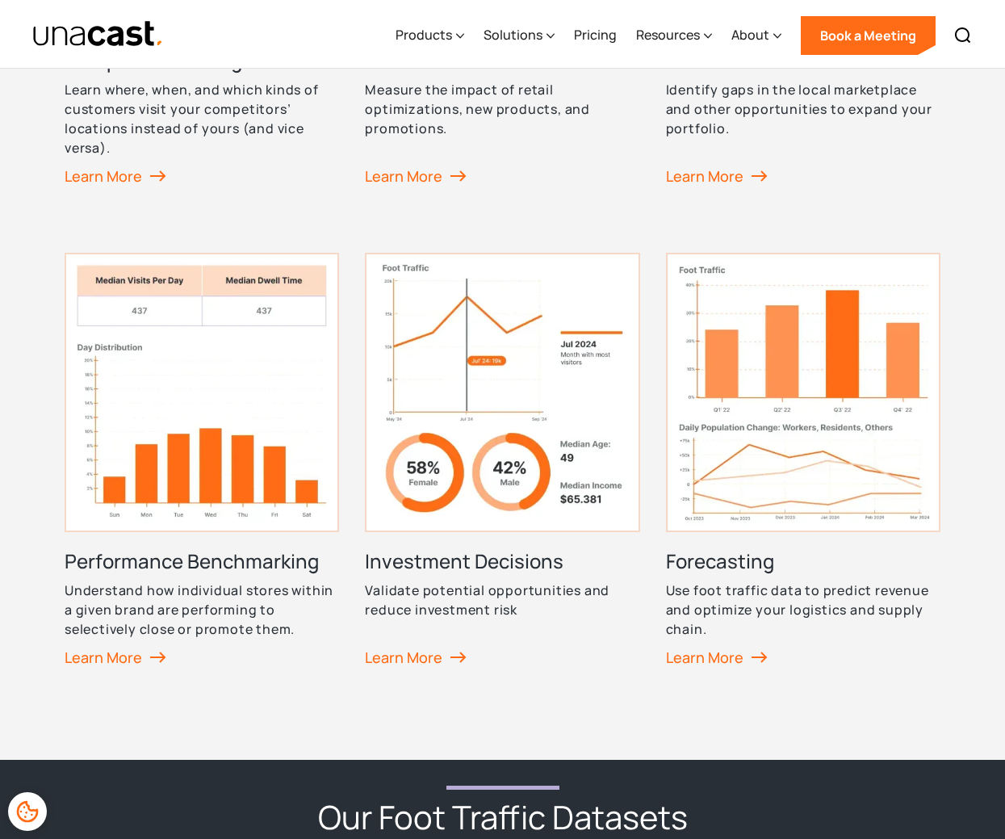
scroll to position [1156, 0]
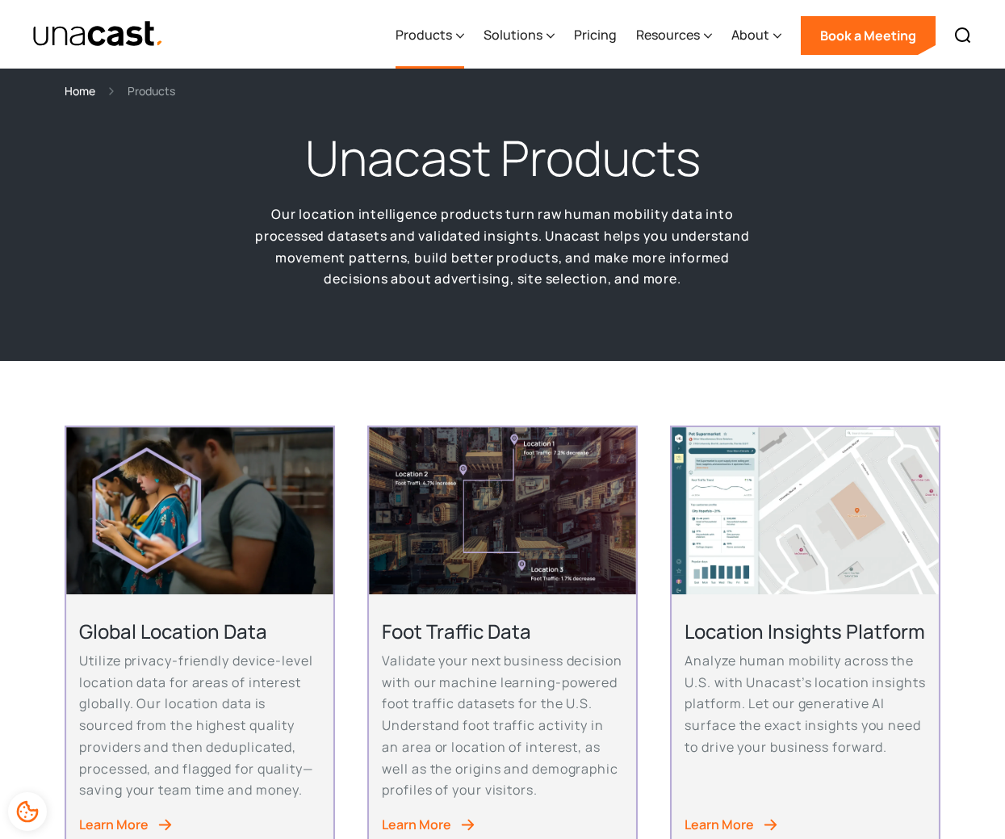
click at [432, 27] on div "Products" at bounding box center [424, 34] width 57 height 19
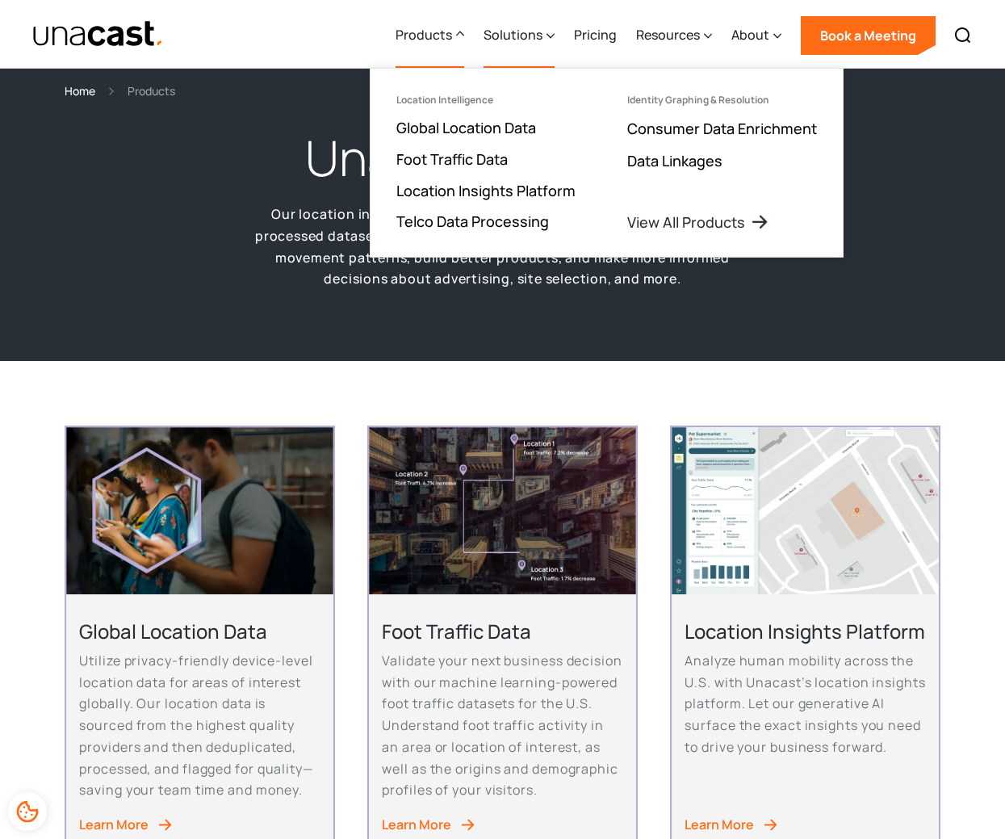
click at [545, 31] on div "Solutions" at bounding box center [519, 35] width 71 height 66
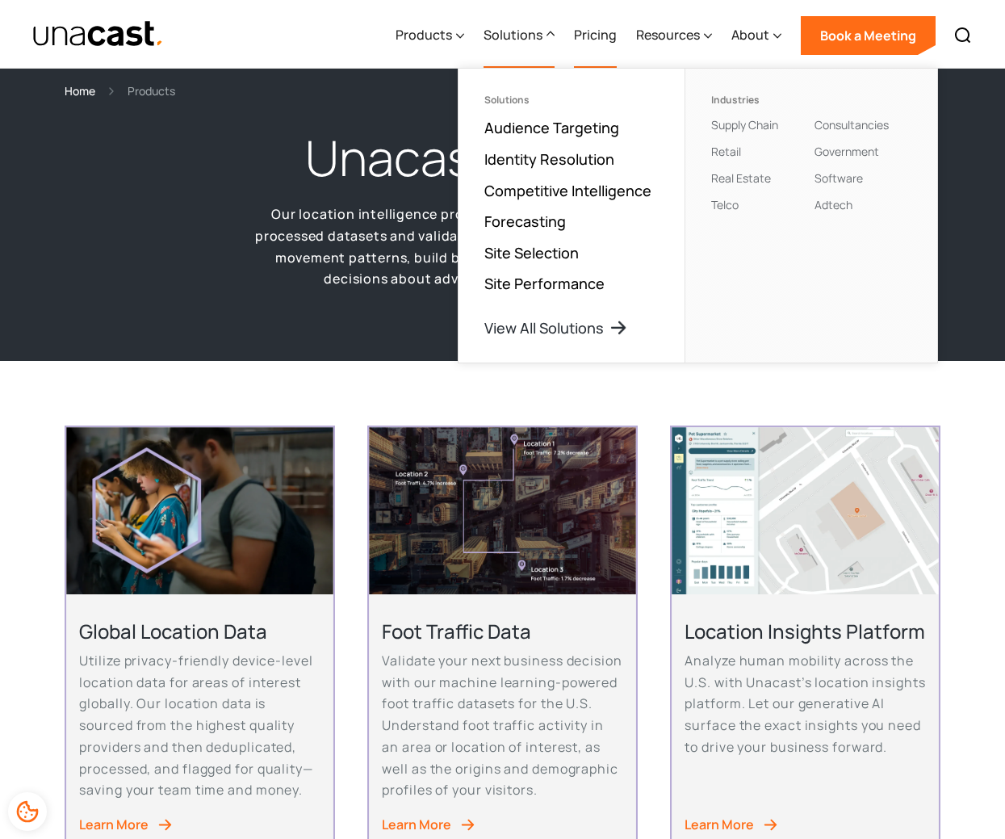
click at [596, 42] on link "Pricing" at bounding box center [595, 35] width 43 height 66
